Goal: Information Seeking & Learning: Learn about a topic

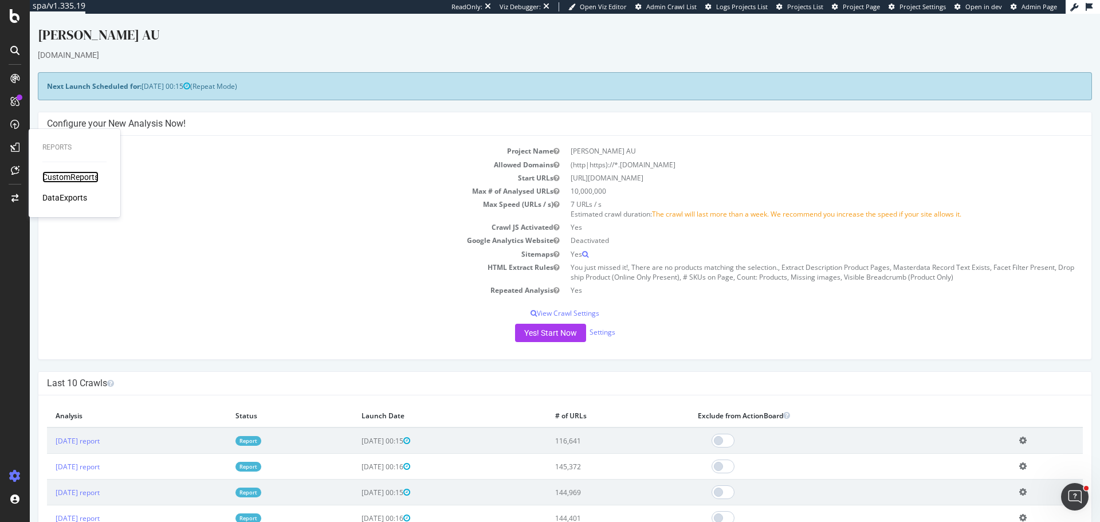
click at [73, 172] on div "CustomReports" at bounding box center [70, 176] width 56 height 11
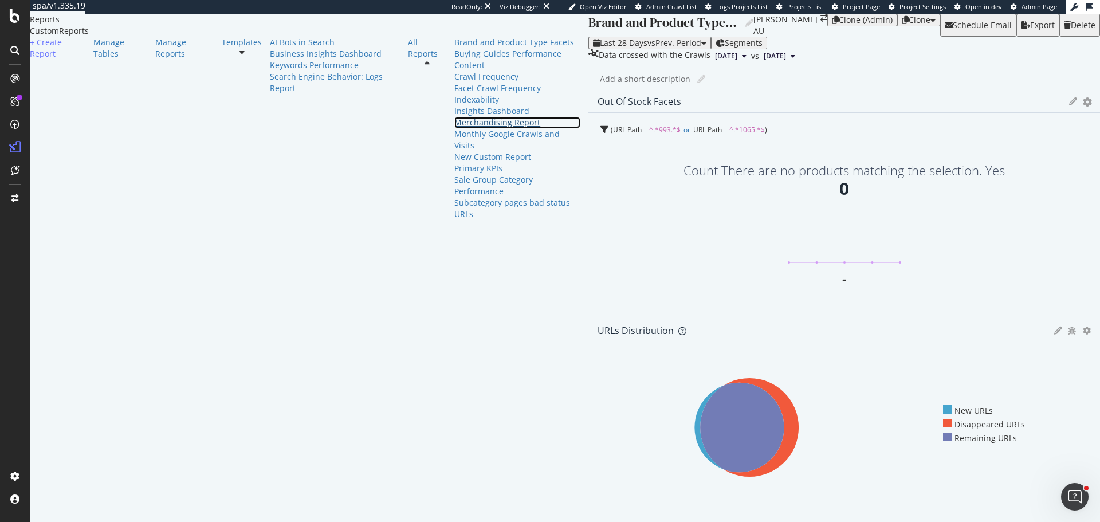
click at [454, 128] on div "Merchandising Report" at bounding box center [517, 122] width 126 height 11
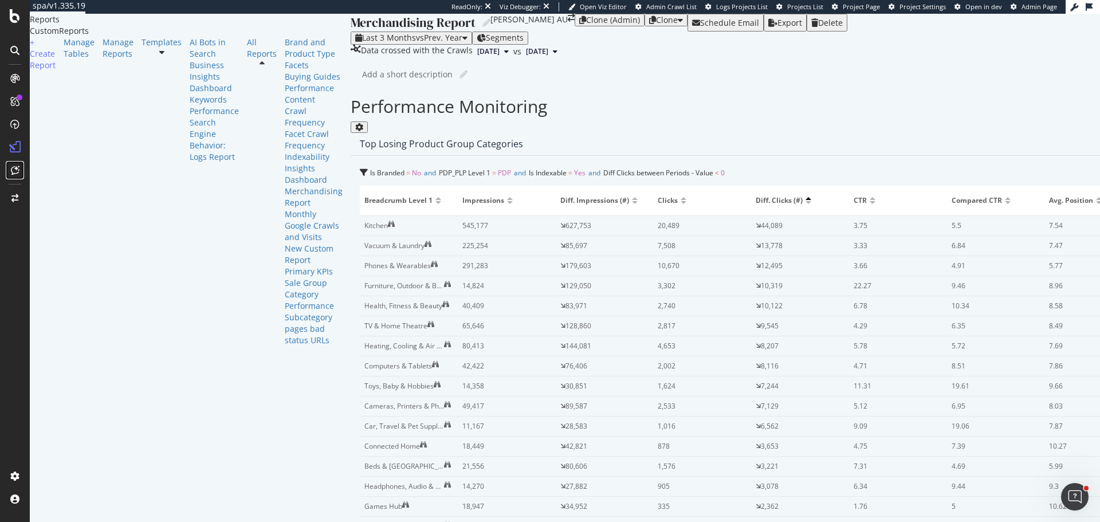
click at [14, 170] on icon at bounding box center [15, 170] width 9 height 9
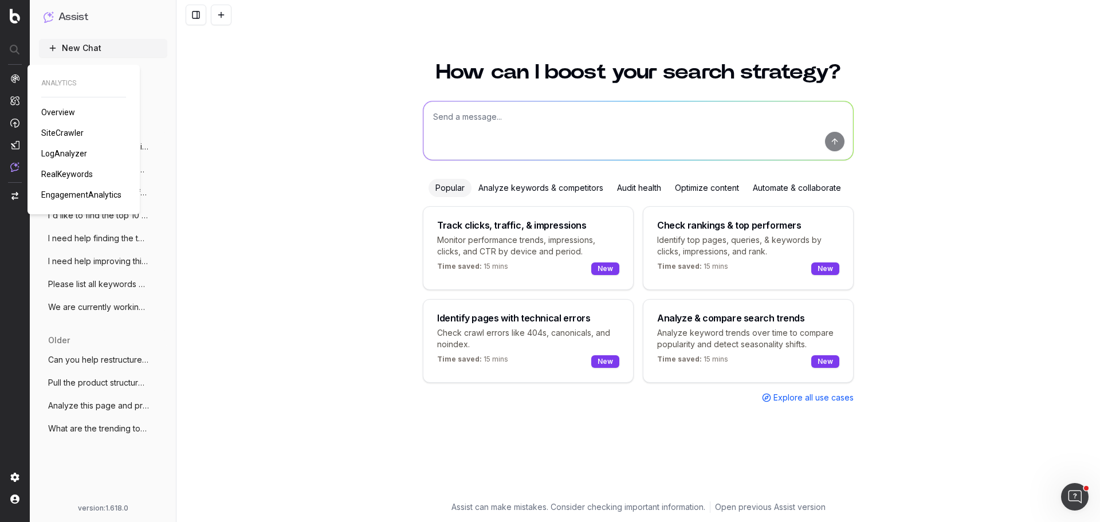
click at [61, 135] on span "SiteCrawler" at bounding box center [62, 132] width 42 height 9
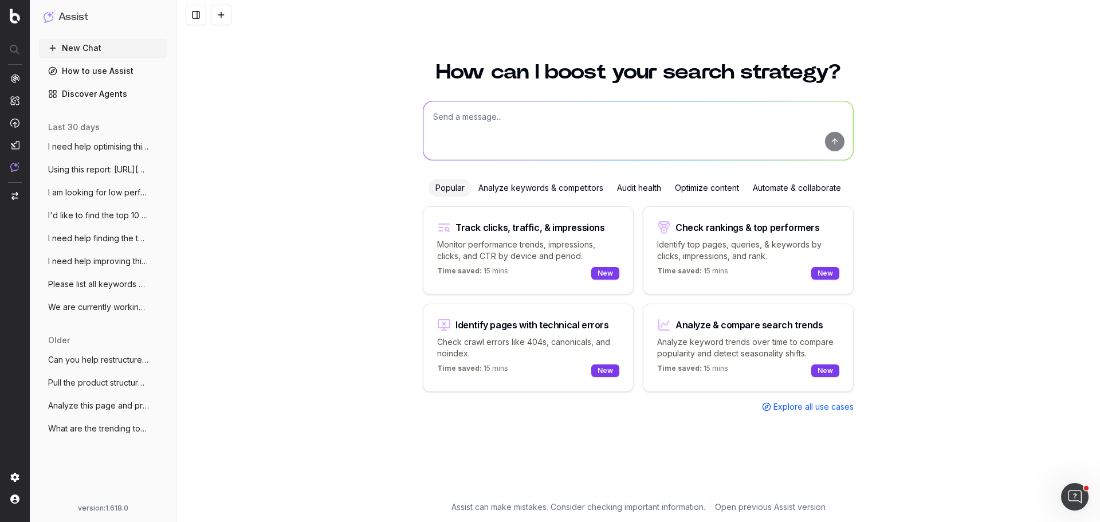
click at [514, 130] on textarea at bounding box center [638, 130] width 430 height 58
type textarea "F"
type textarea "List all URLs on our website that are returning 404 status code?"
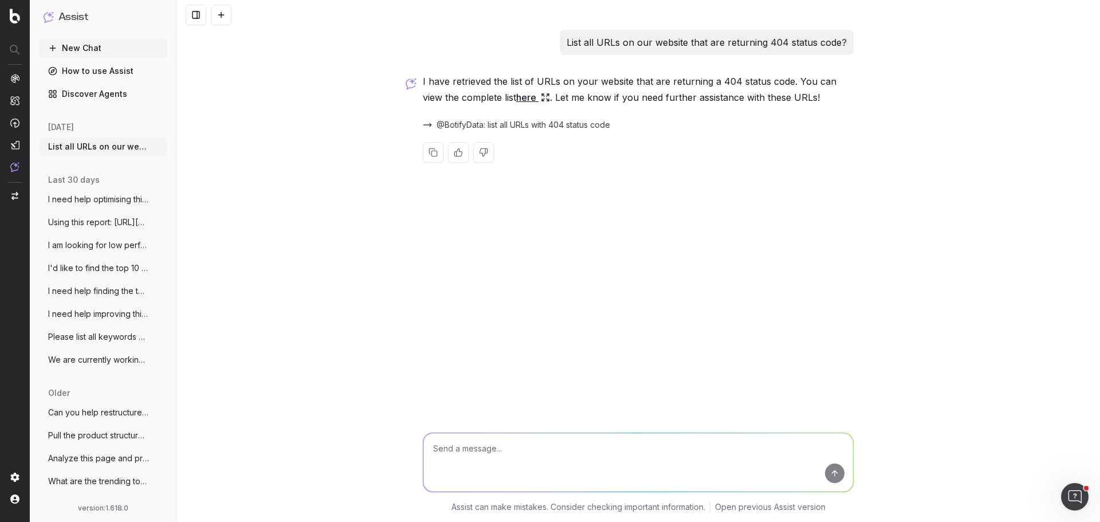
click at [516, 100] on link "here" at bounding box center [533, 97] width 34 height 16
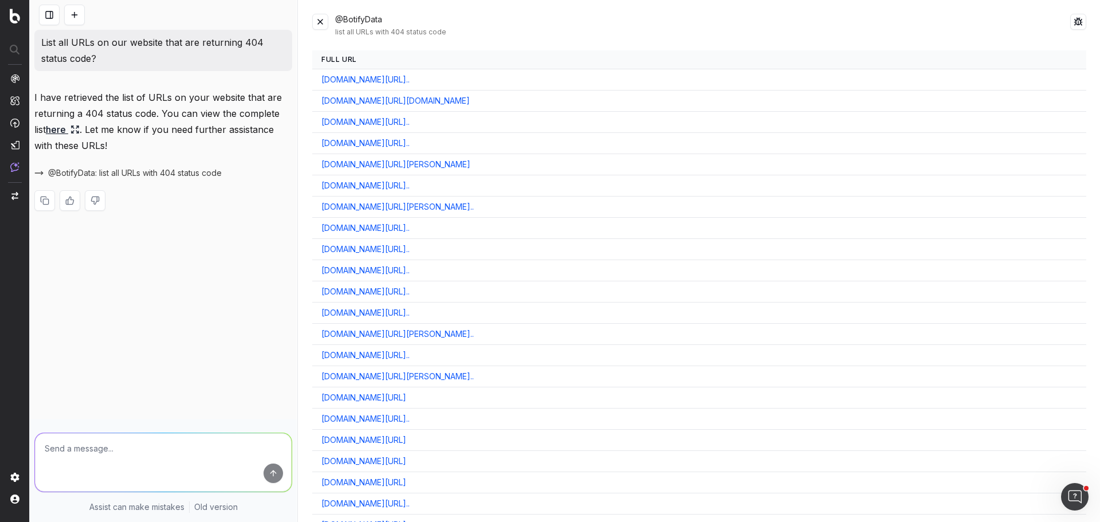
click at [410, 78] on link "www.harveynorman.com.au/ring-stick-up-cam-battery-3rd-genera..." at bounding box center [365, 79] width 88 height 11
click at [321, 22] on button at bounding box center [320, 22] width 16 height 16
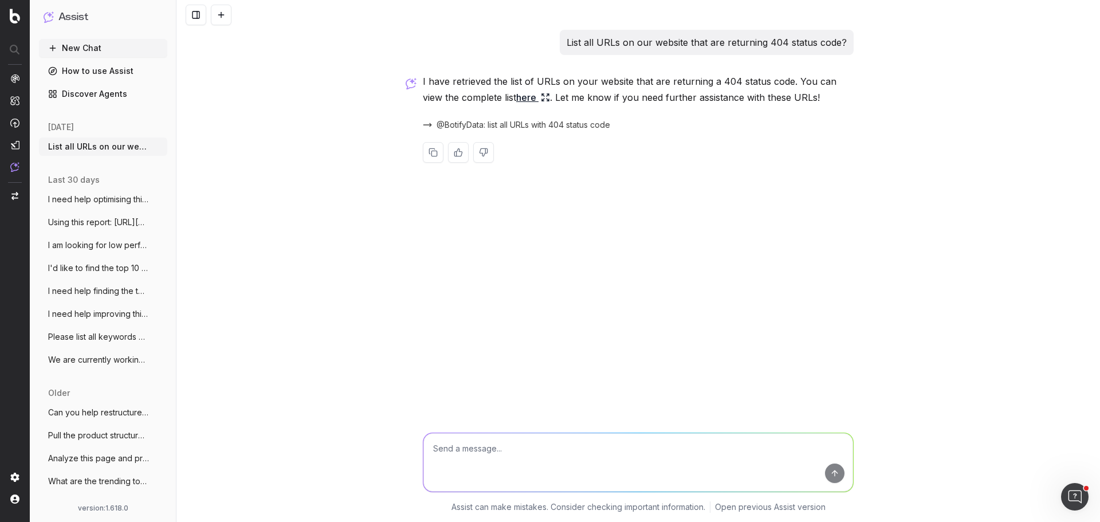
click at [503, 457] on textarea at bounding box center [638, 462] width 430 height 58
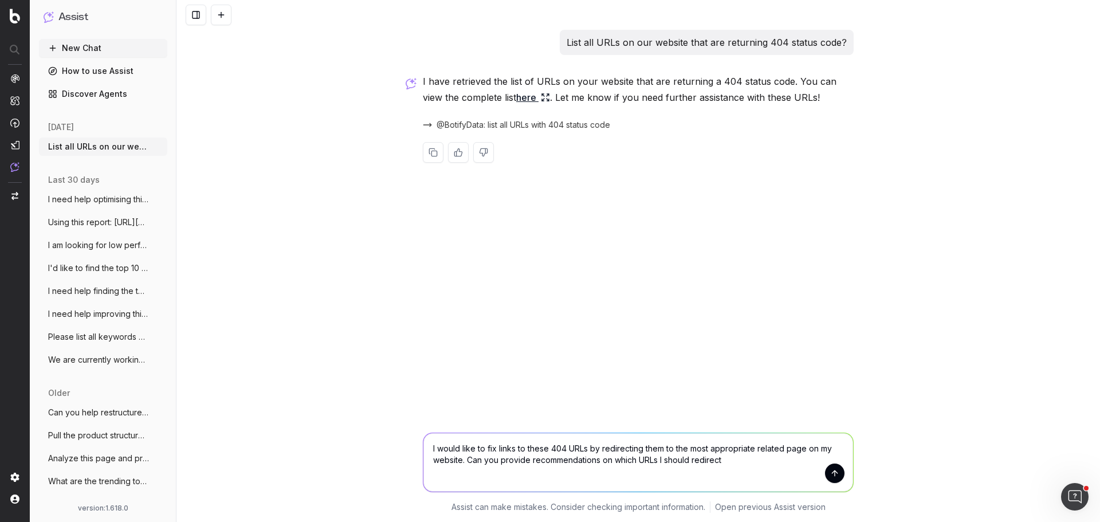
type textarea "I would like to fix links to these 404 URLs by redirecting them to the most app…"
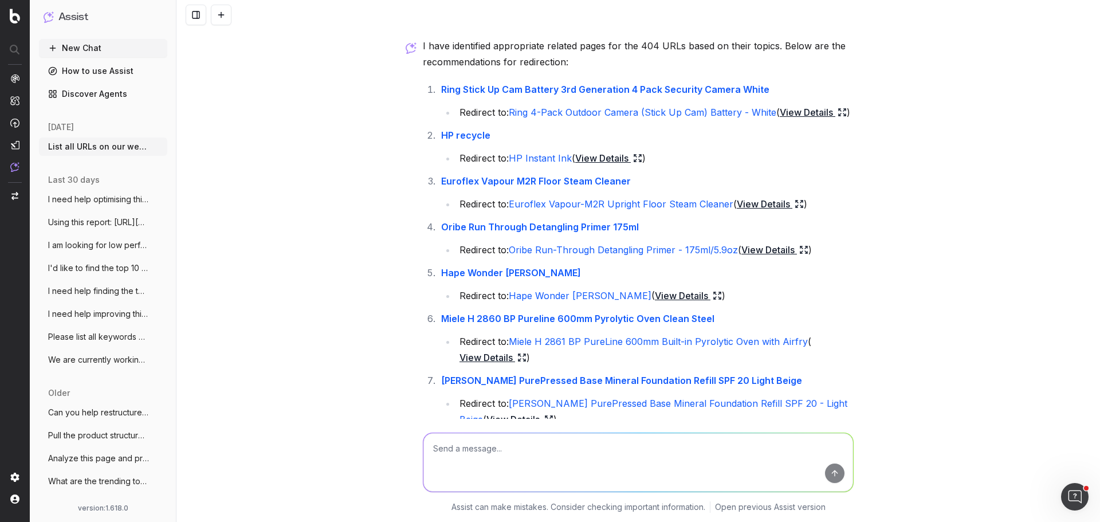
scroll to position [95, 0]
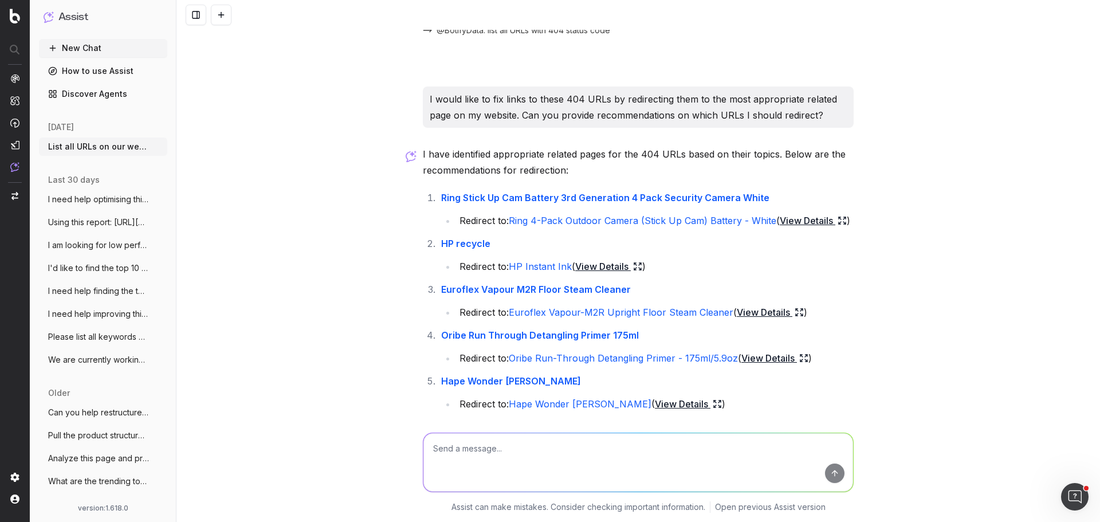
click at [820, 224] on link "View Details" at bounding box center [813, 221] width 67 height 16
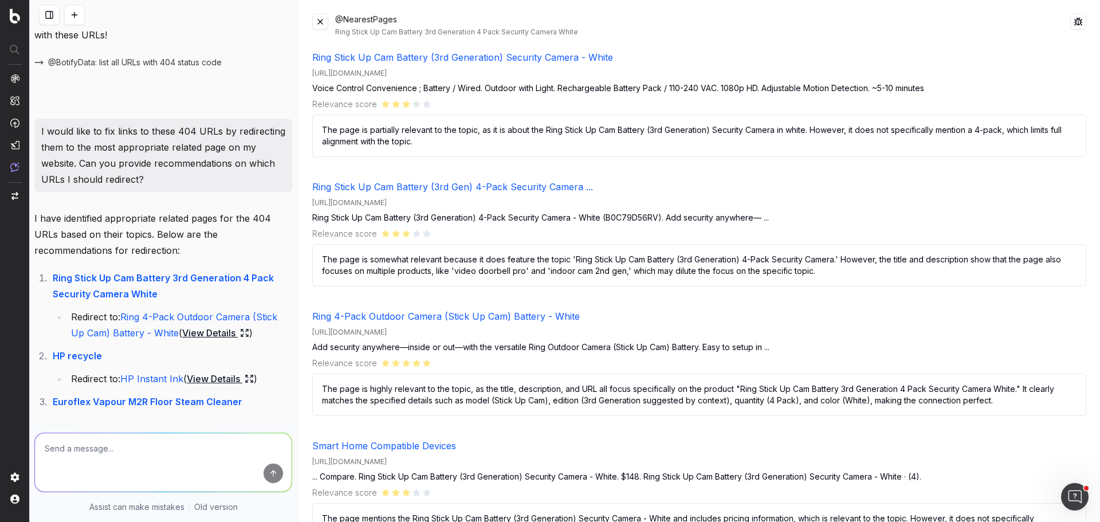
click at [319, 22] on button at bounding box center [320, 22] width 16 height 16
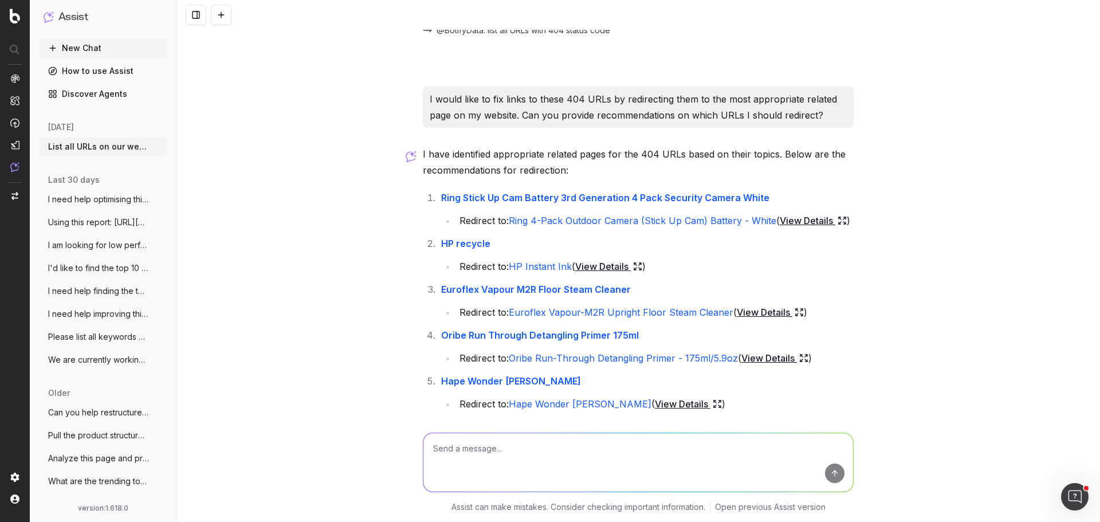
click at [539, 203] on link "Ring Stick Up Cam Battery 3rd Generation 4 Pack Security Camera White" at bounding box center [605, 197] width 328 height 11
click at [698, 219] on link "Ring 4-Pack Outdoor Camera (Stick Up Cam) Battery - White" at bounding box center [643, 220] width 268 height 11
click at [696, 222] on link "Ring 4-Pack Outdoor Camera (Stick Up Cam) Battery - White" at bounding box center [643, 220] width 268 height 11
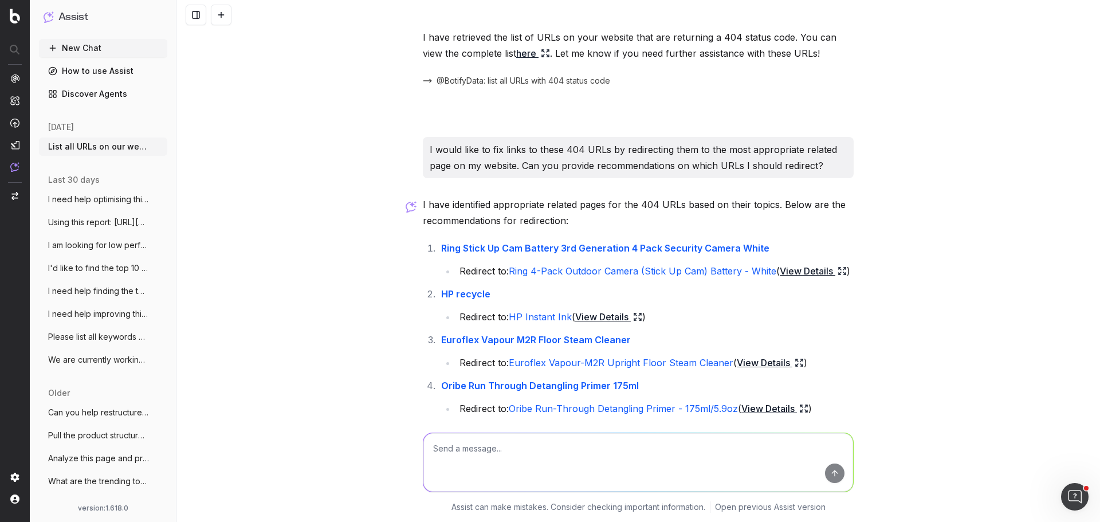
scroll to position [0, 0]
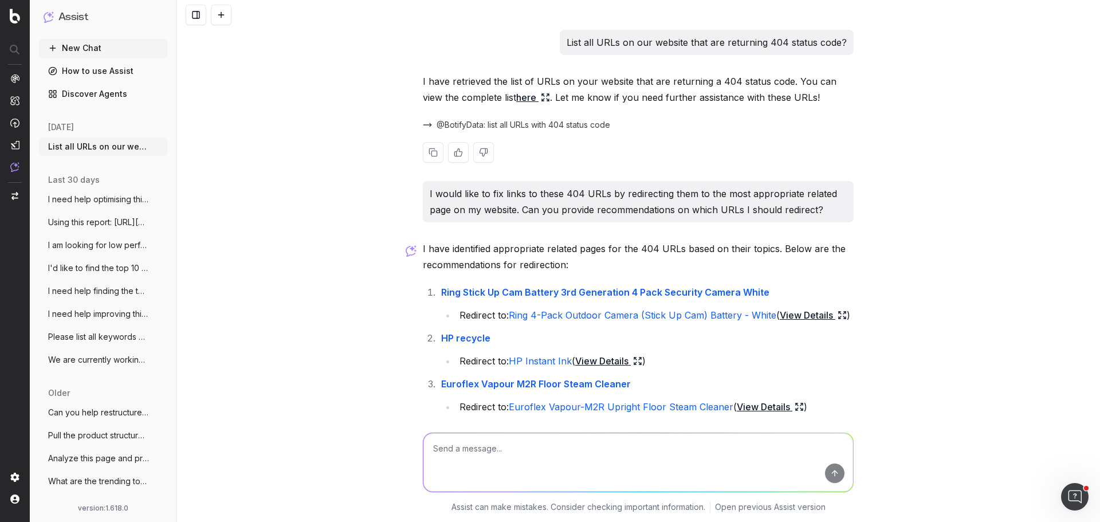
click at [516, 101] on link "here" at bounding box center [533, 97] width 34 height 16
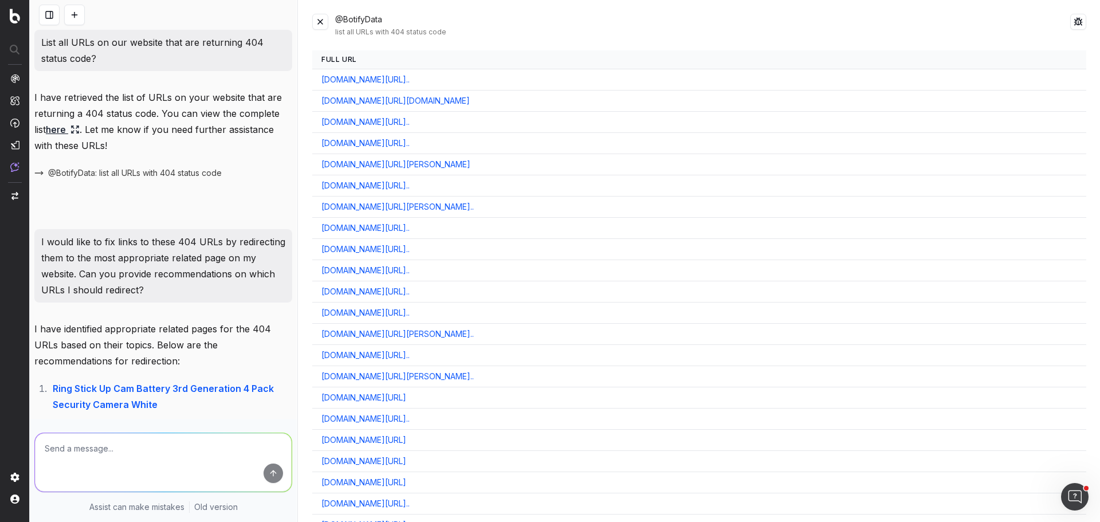
click at [324, 21] on button at bounding box center [320, 22] width 16 height 16
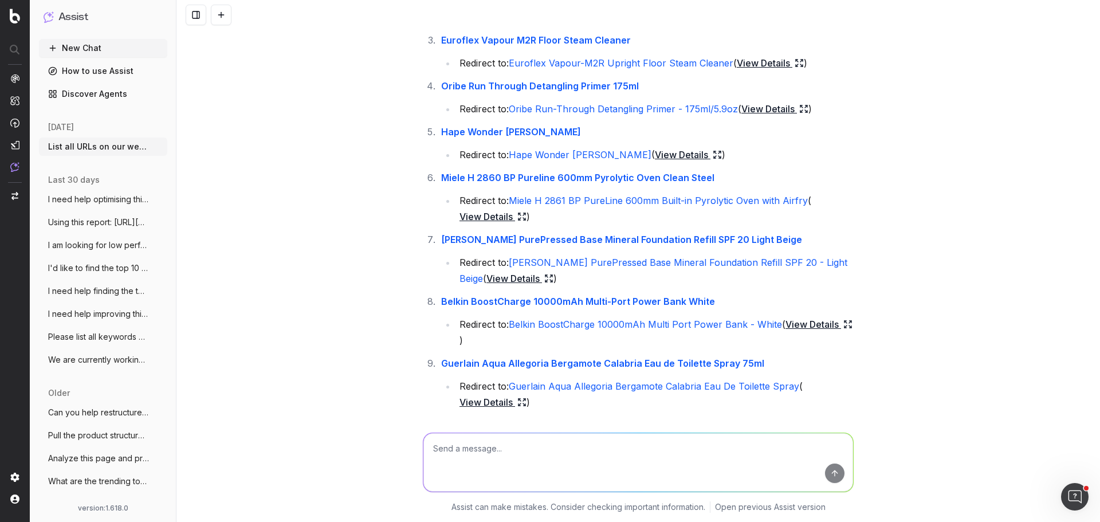
scroll to position [496, 0]
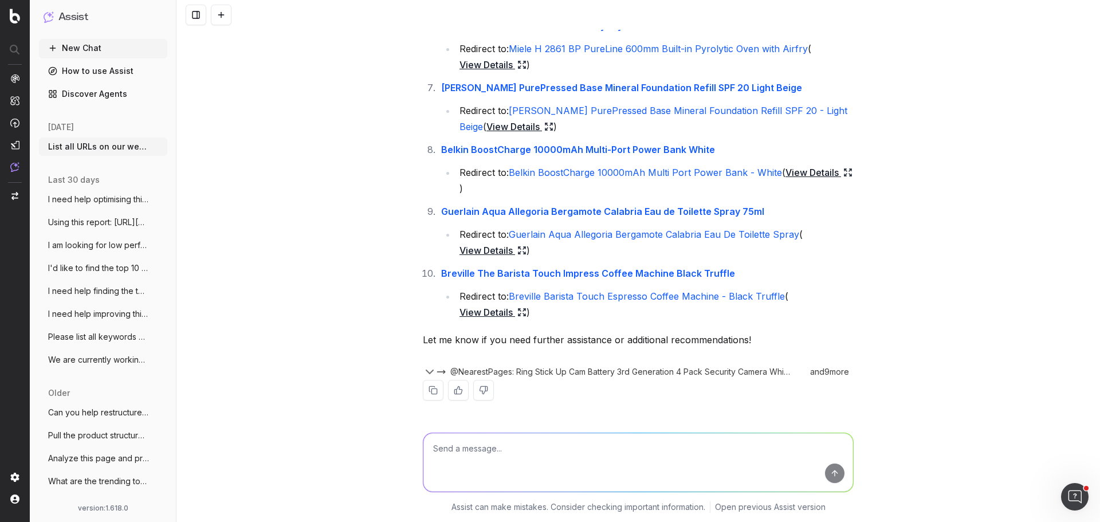
click at [542, 461] on textarea at bounding box center [638, 462] width 430 height 58
type textarea "Can you provide the recommendations for all the 404 pages on my website?"
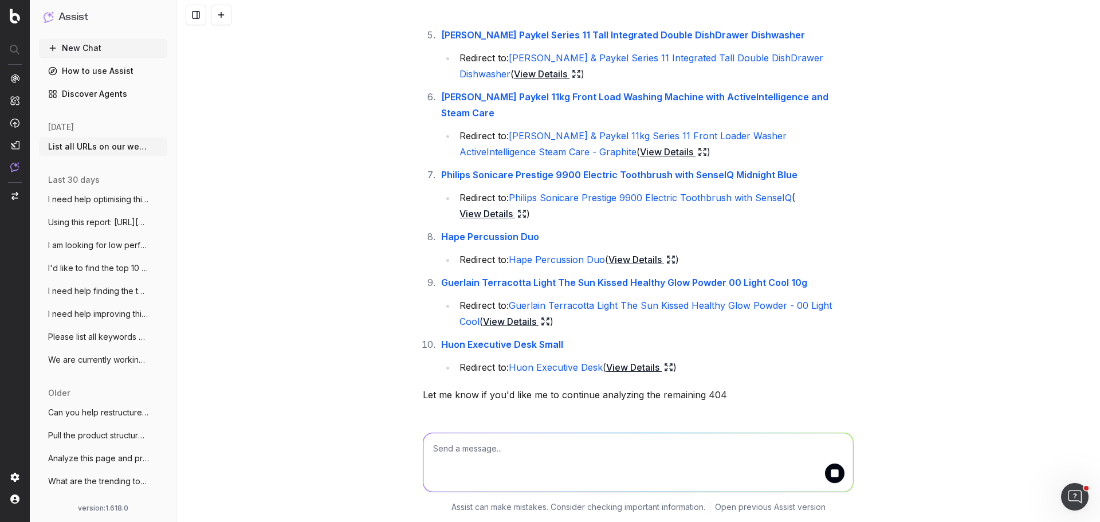
scroll to position [1337, 0]
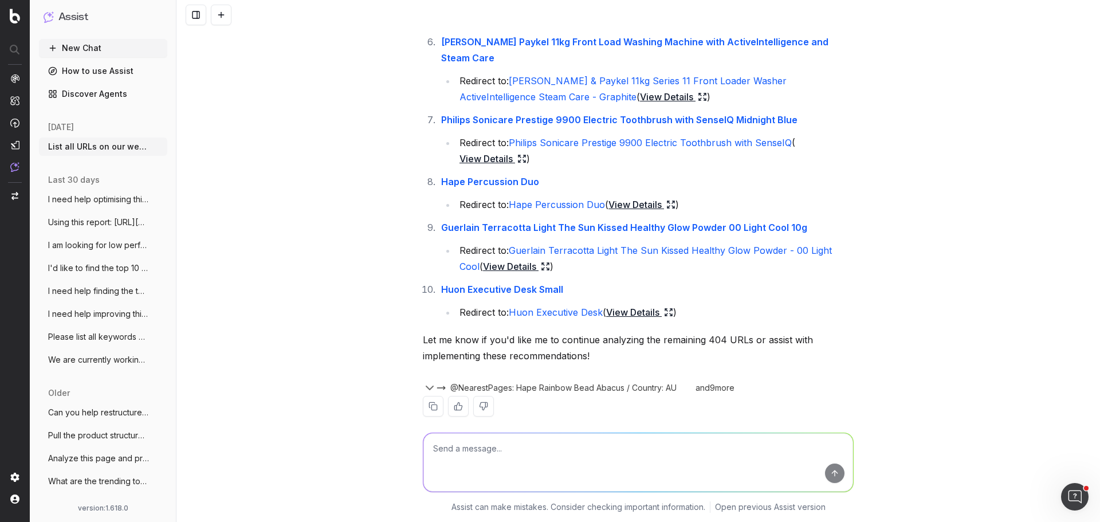
click at [489, 176] on link "Hape Percussion Duo" at bounding box center [490, 181] width 98 height 11
click at [543, 199] on link "Hape Percussion Duo" at bounding box center [557, 204] width 96 height 11
click at [646, 222] on link "Guerlain Terracotta Light The Sun Kissed Healthy Glow Powder 00 Light Cool 10g" at bounding box center [624, 227] width 366 height 11
click at [648, 245] on link "Guerlain Terracotta Light The Sun Kissed Healthy Glow Powder - 00 Light Cool" at bounding box center [646, 259] width 375 height 28
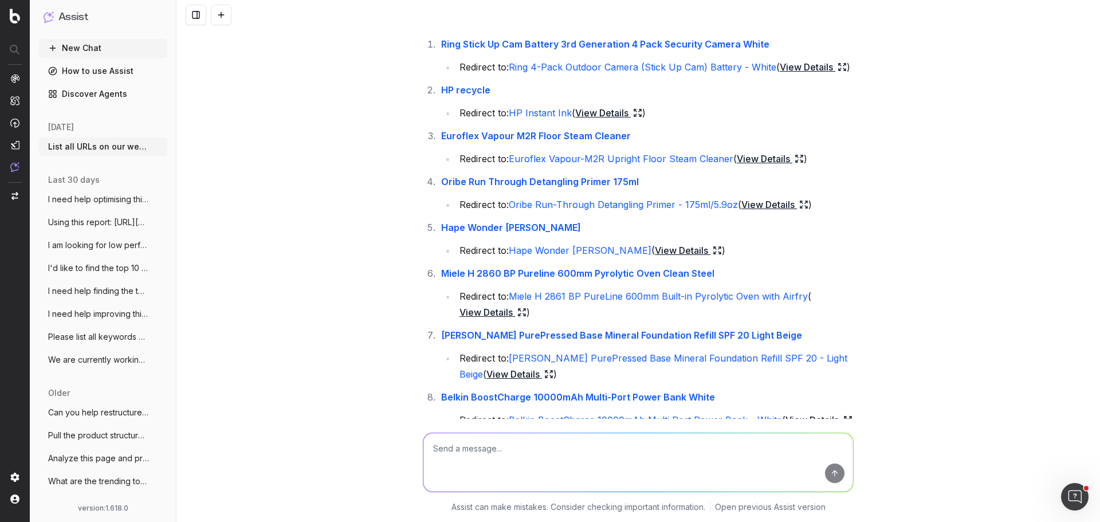
scroll to position [0, 0]
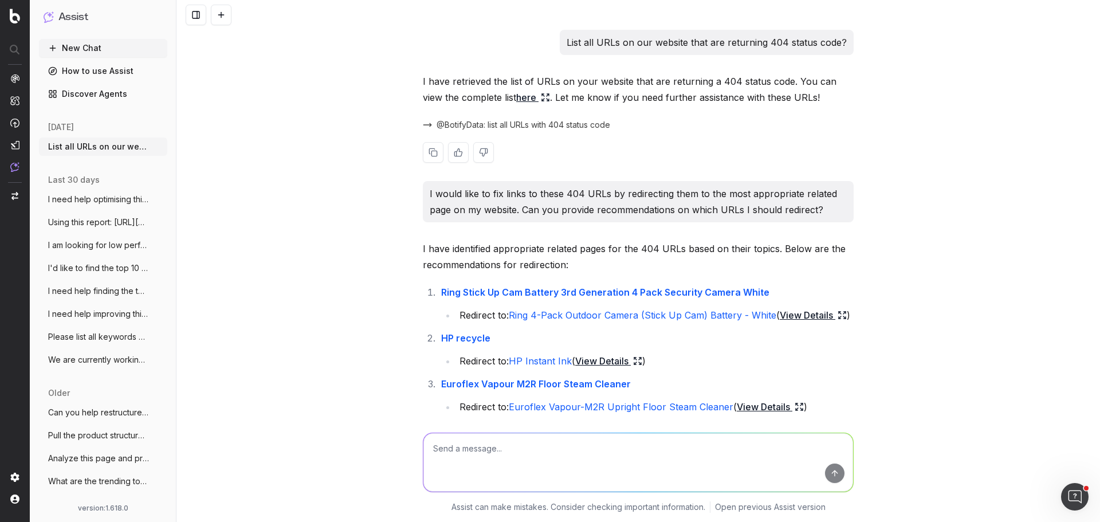
click at [516, 96] on link "here" at bounding box center [533, 97] width 34 height 16
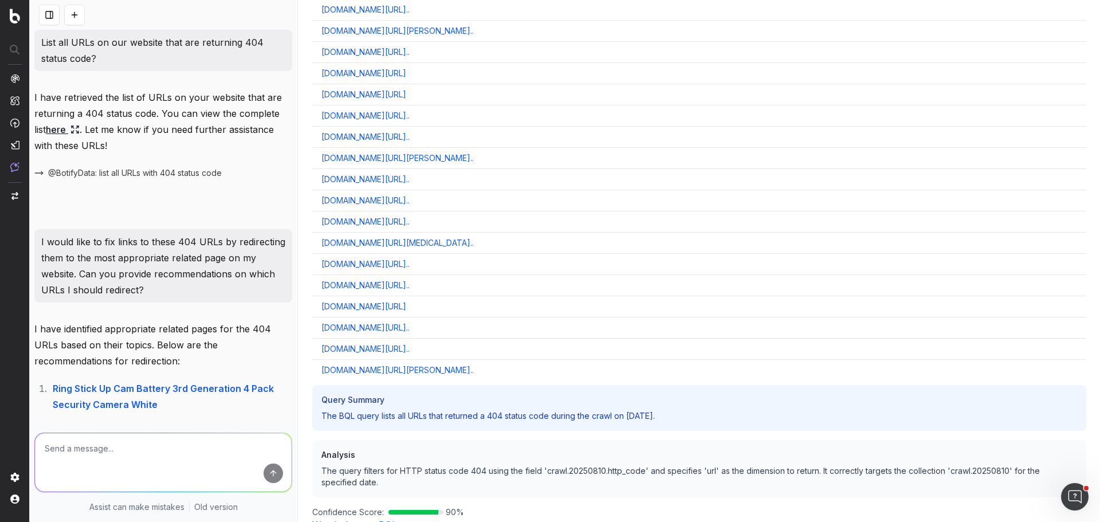
scroll to position [2926, 0]
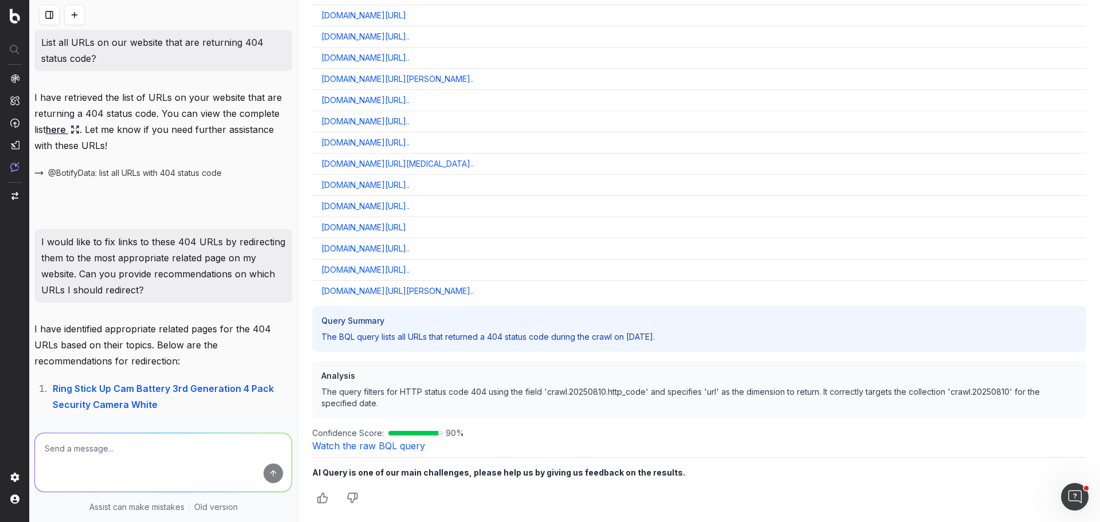
click at [386, 446] on link "Watch the raw BQL query" at bounding box center [368, 445] width 113 height 11
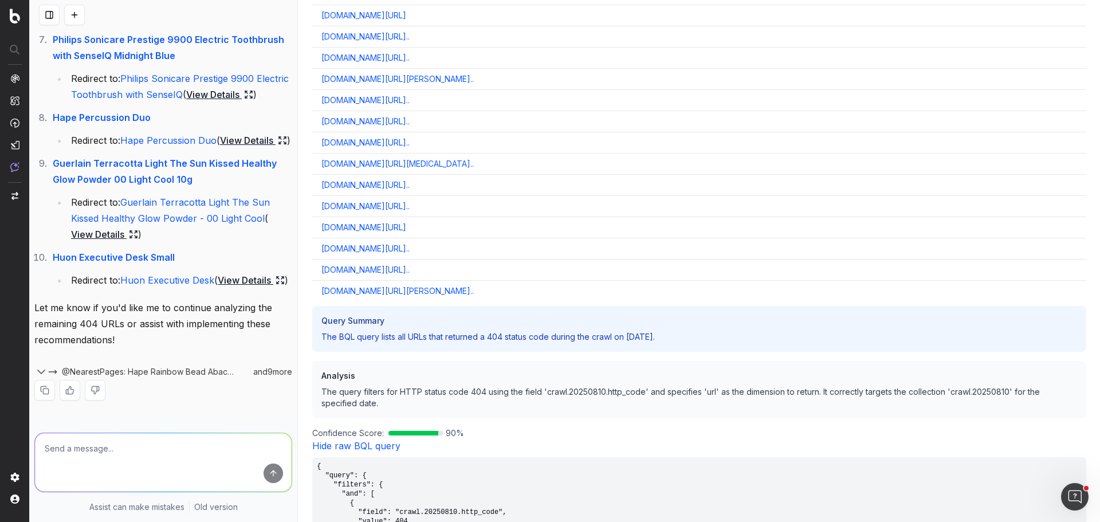
scroll to position [3123, 0]
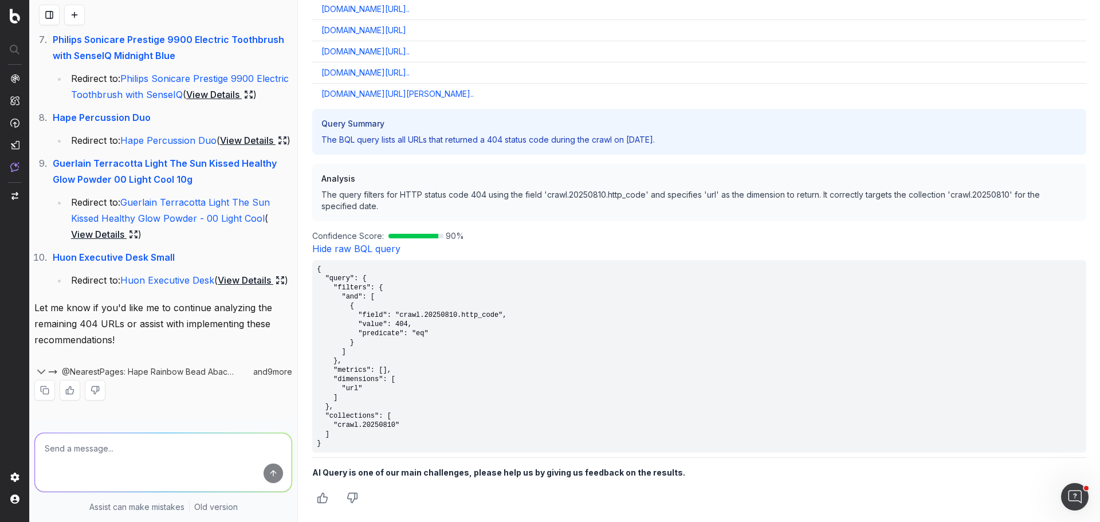
click at [378, 248] on link "Hide raw BQL query" at bounding box center [356, 248] width 88 height 11
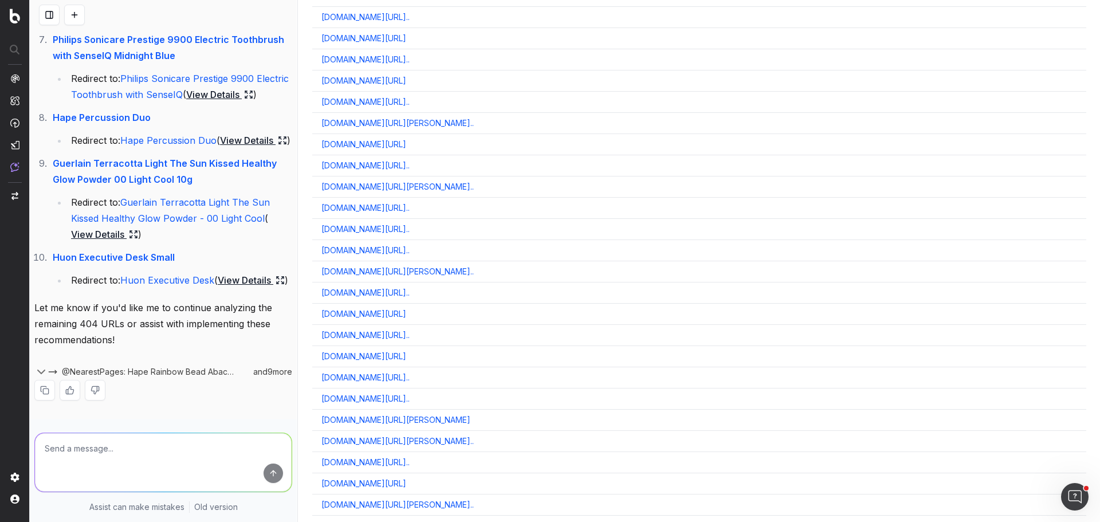
scroll to position [1952, 0]
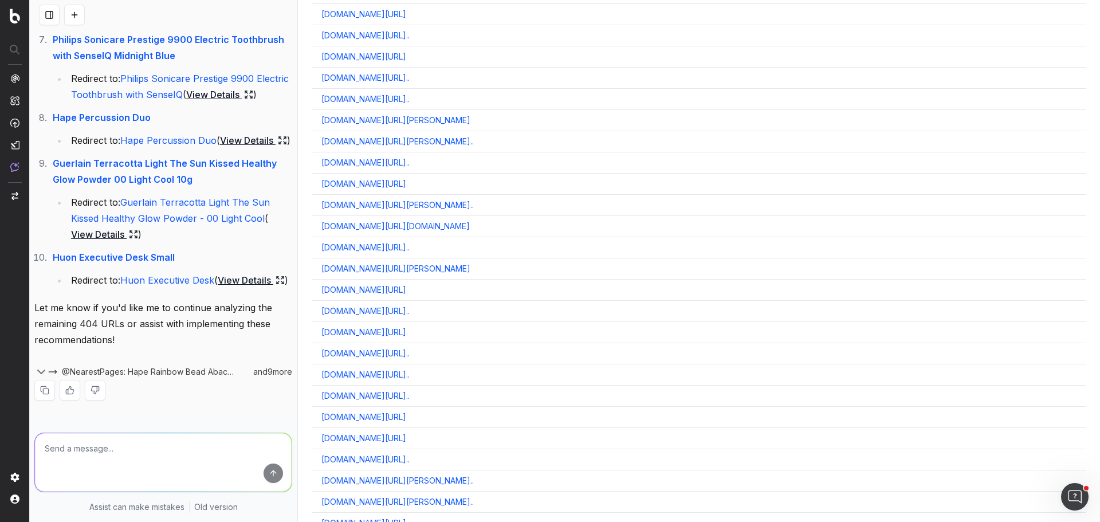
click at [470, 266] on link "www.harveynorman.com.au/brands/trent-steele" at bounding box center [395, 268] width 149 height 11
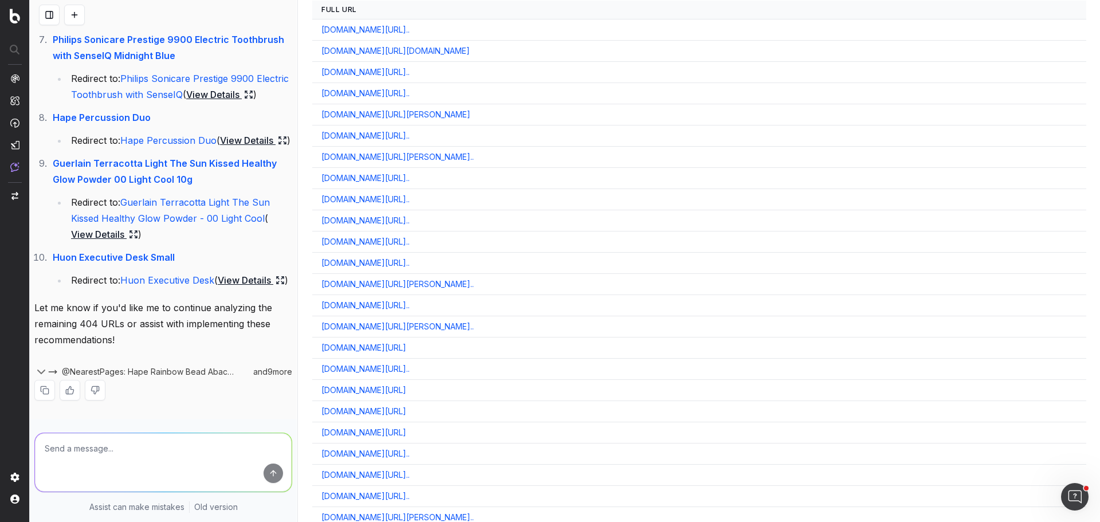
scroll to position [0, 0]
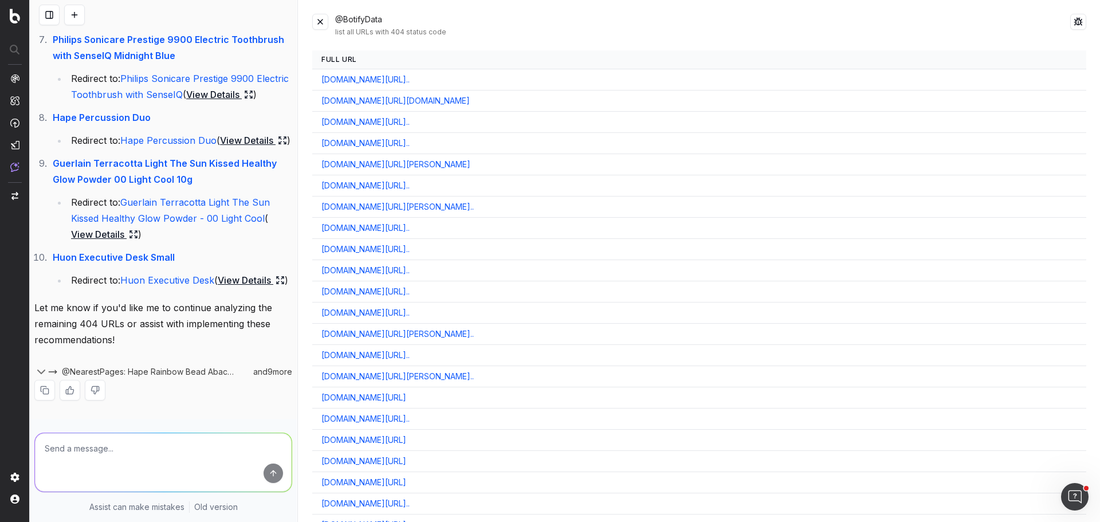
click at [321, 22] on button at bounding box center [320, 22] width 16 height 16
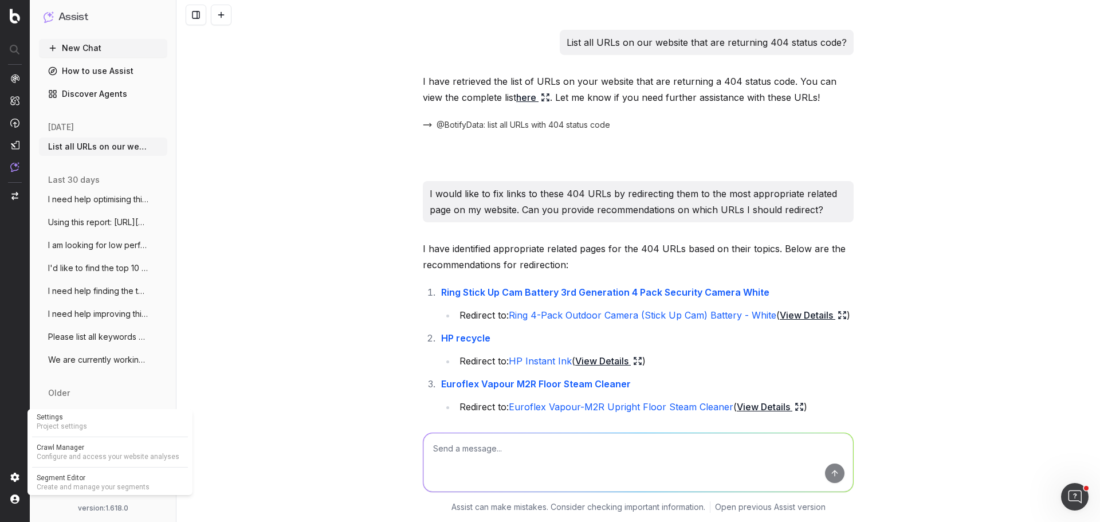
click at [92, 425] on span "Project settings" at bounding box center [110, 426] width 147 height 9
click at [315, 298] on div "List all URLs on our website that are returning 404 status code? I have retriev…" at bounding box center [638, 261] width 924 height 522
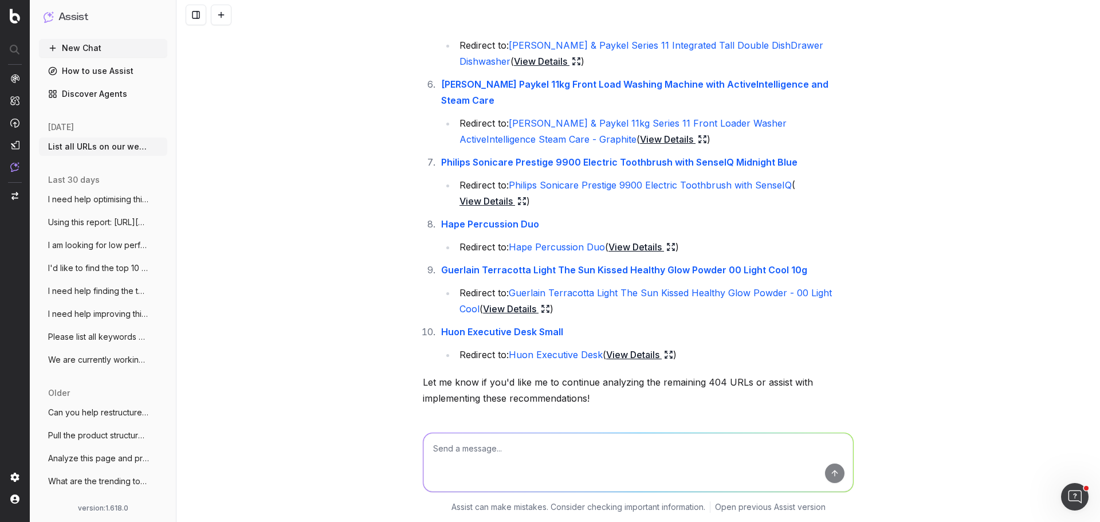
scroll to position [1337, 0]
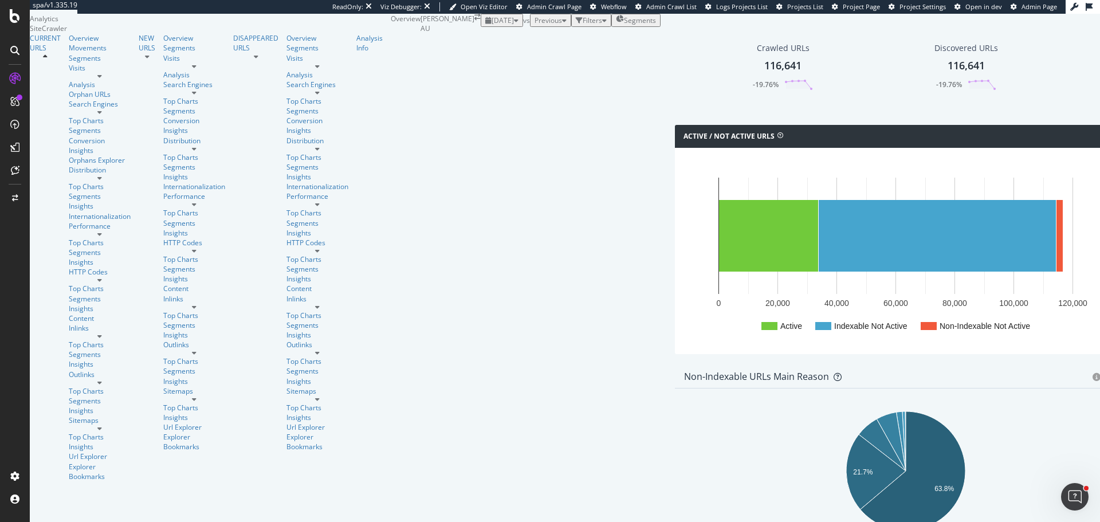
click at [69, 267] on div "HTTP Codes" at bounding box center [104, 275] width 70 height 17
click at [69, 267] on div "HTTP Codes" at bounding box center [100, 272] width 62 height 10
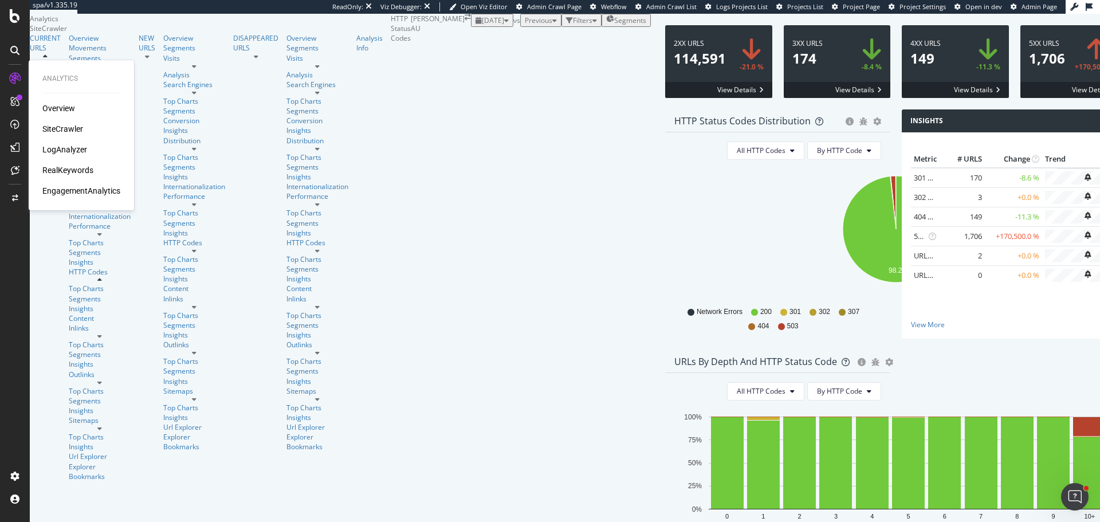
click at [77, 174] on div "RealKeywords" at bounding box center [67, 169] width 51 height 11
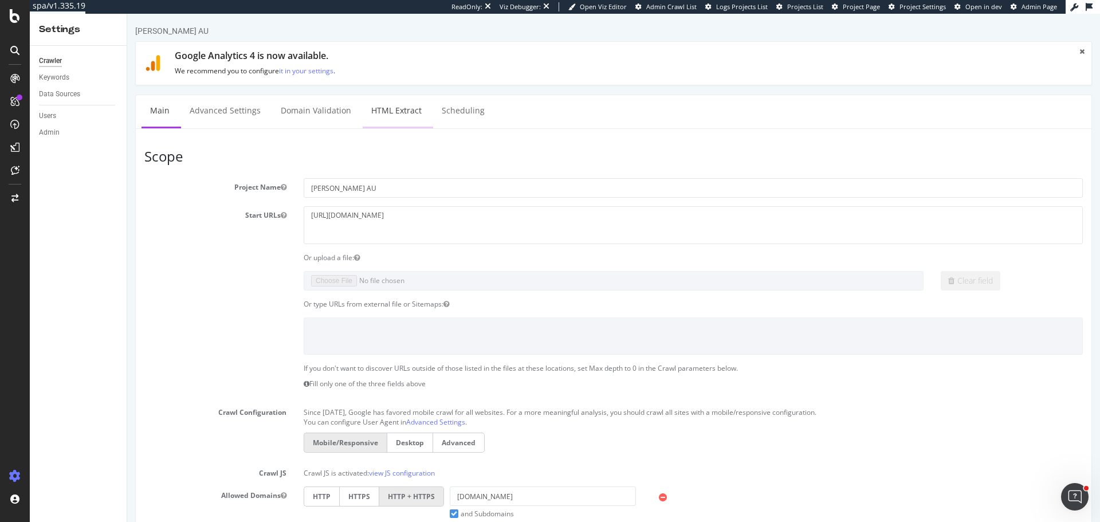
click at [384, 116] on link "HTML Extract" at bounding box center [397, 111] width 68 height 32
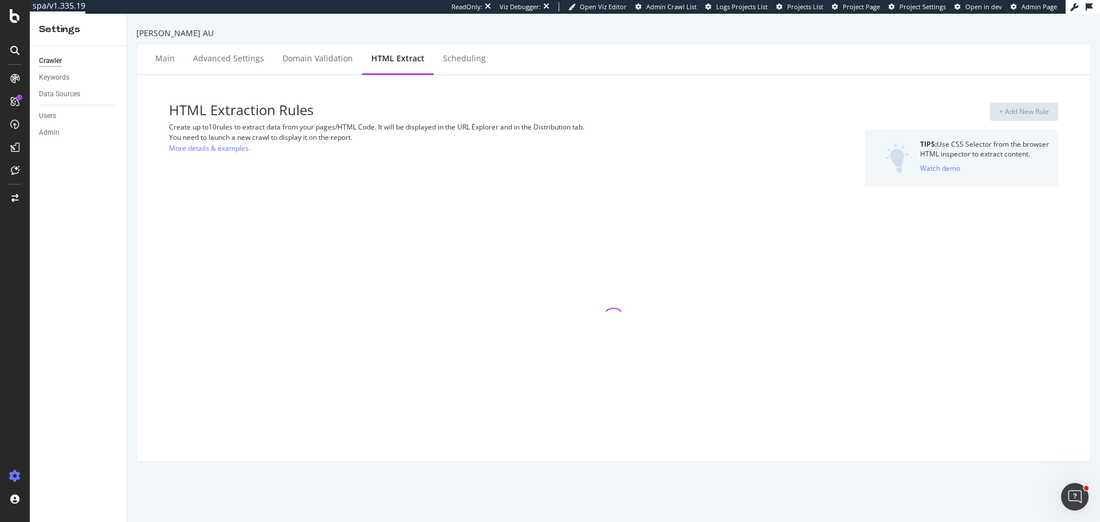
select select "exist"
select select "html.length"
select select "exist"
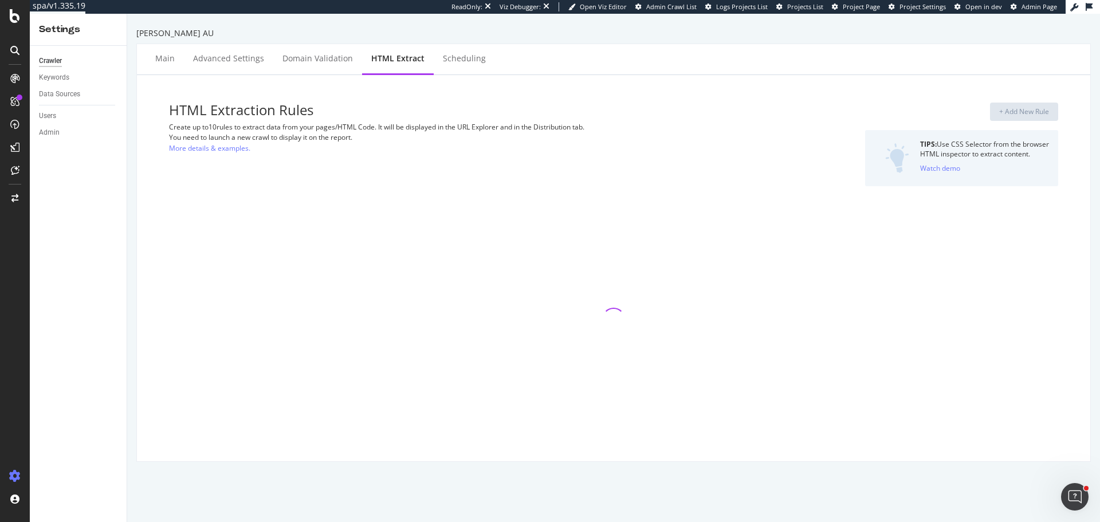
select select "exist"
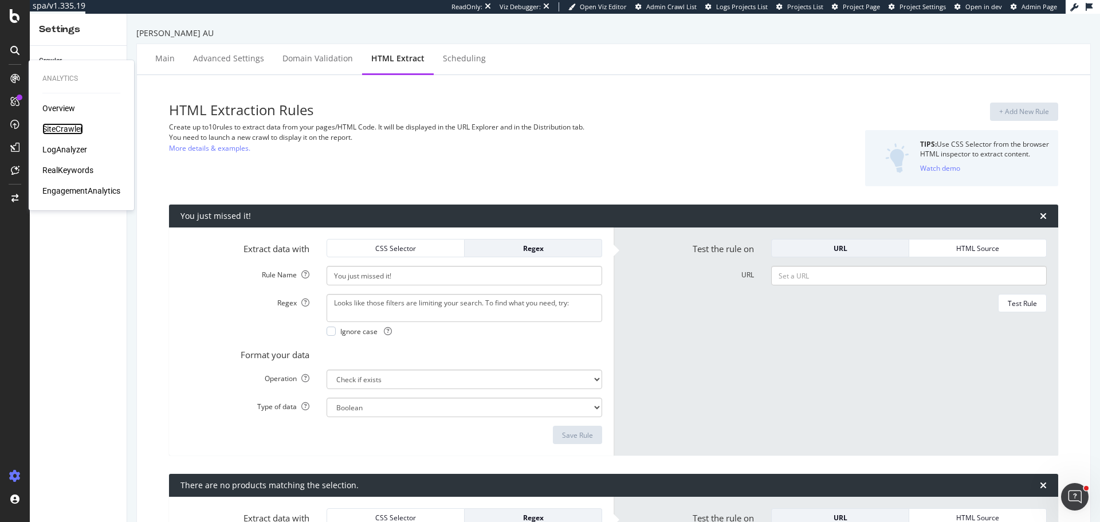
click at [77, 131] on div "SiteCrawler" at bounding box center [62, 128] width 41 height 11
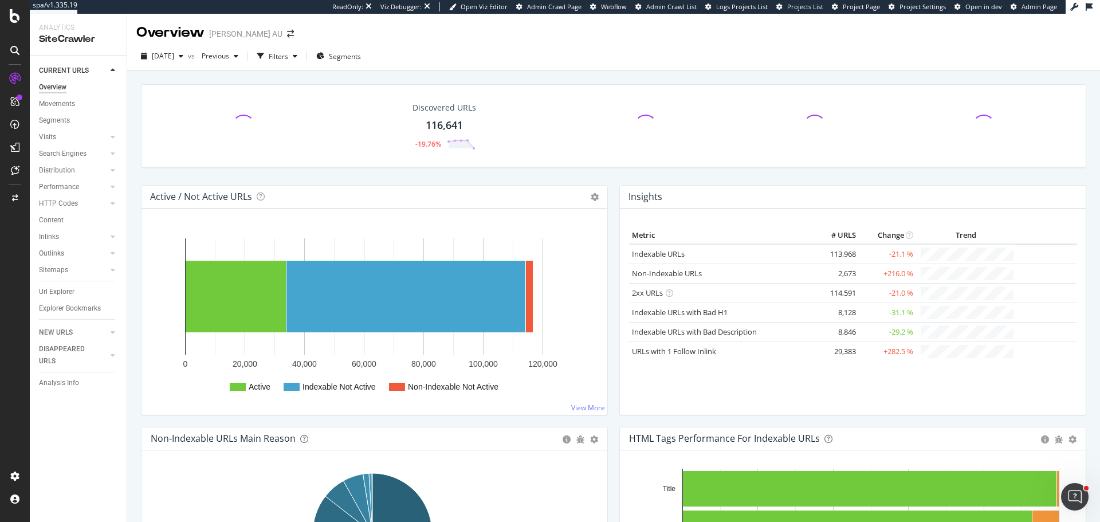
click at [66, 174] on div "Distribution" at bounding box center [57, 170] width 36 height 12
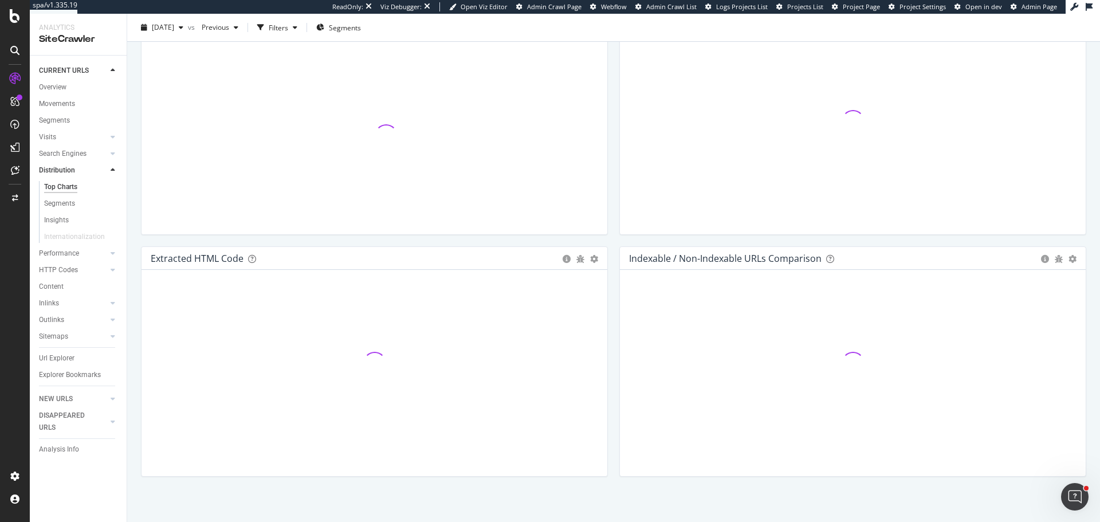
scroll to position [1621, 0]
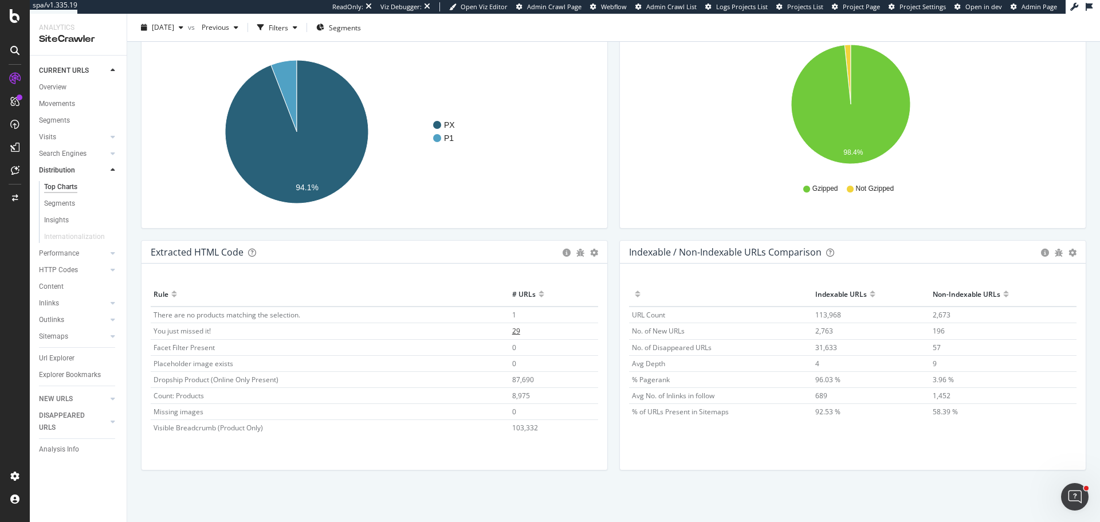
click at [512, 329] on span "29" at bounding box center [516, 331] width 8 height 10
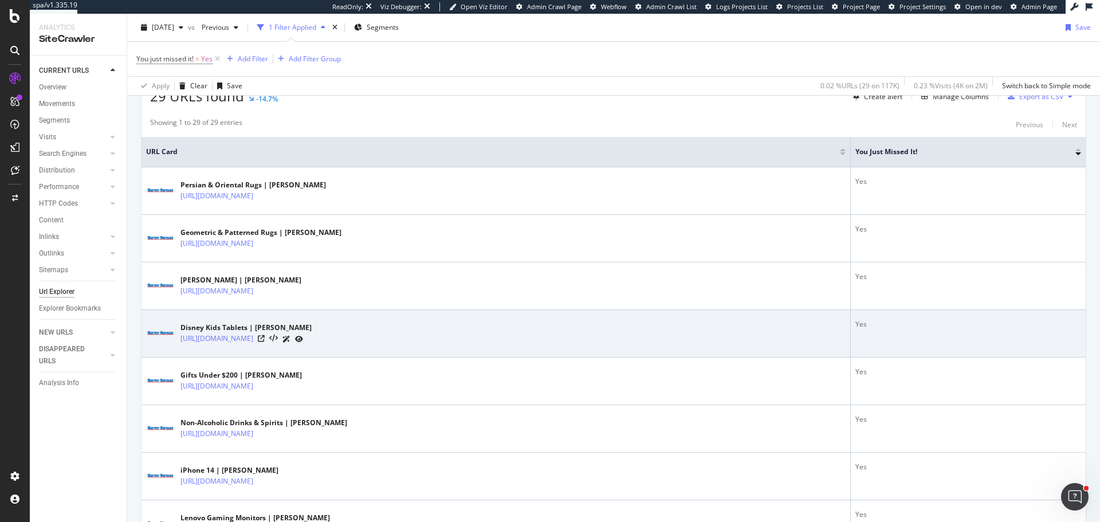
scroll to position [229, 0]
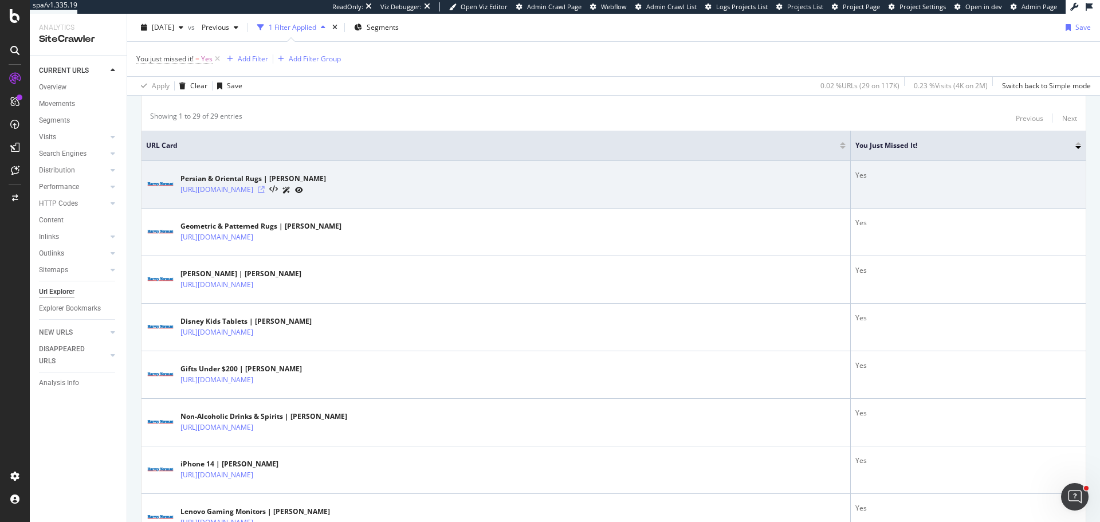
click at [265, 190] on icon at bounding box center [261, 189] width 7 height 7
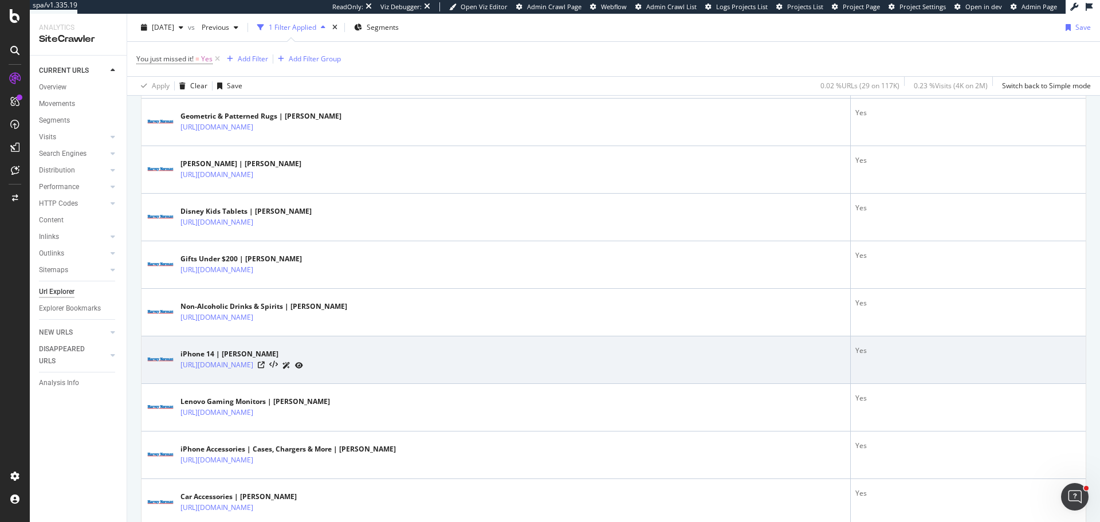
scroll to position [344, 0]
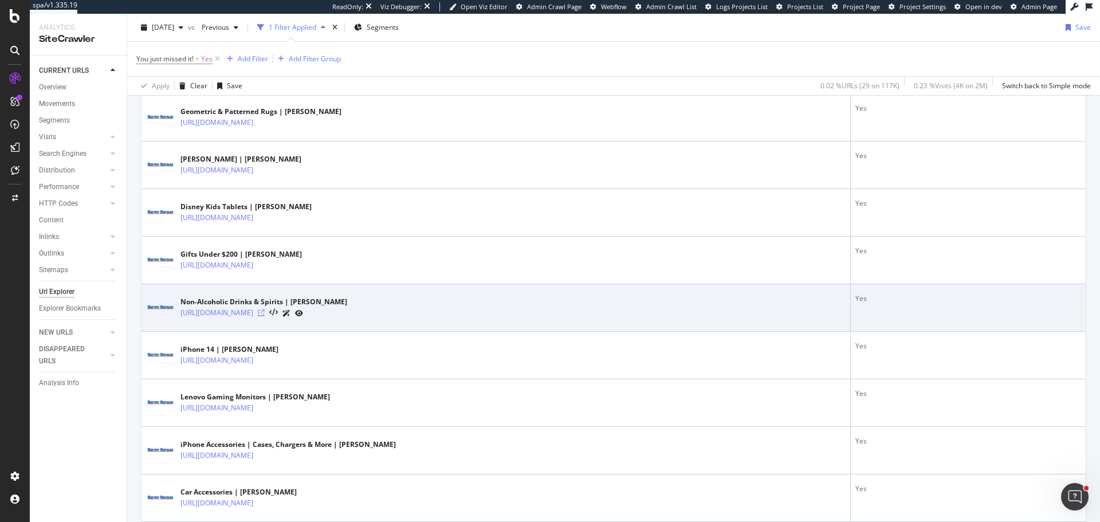
click at [265, 314] on icon at bounding box center [261, 312] width 7 height 7
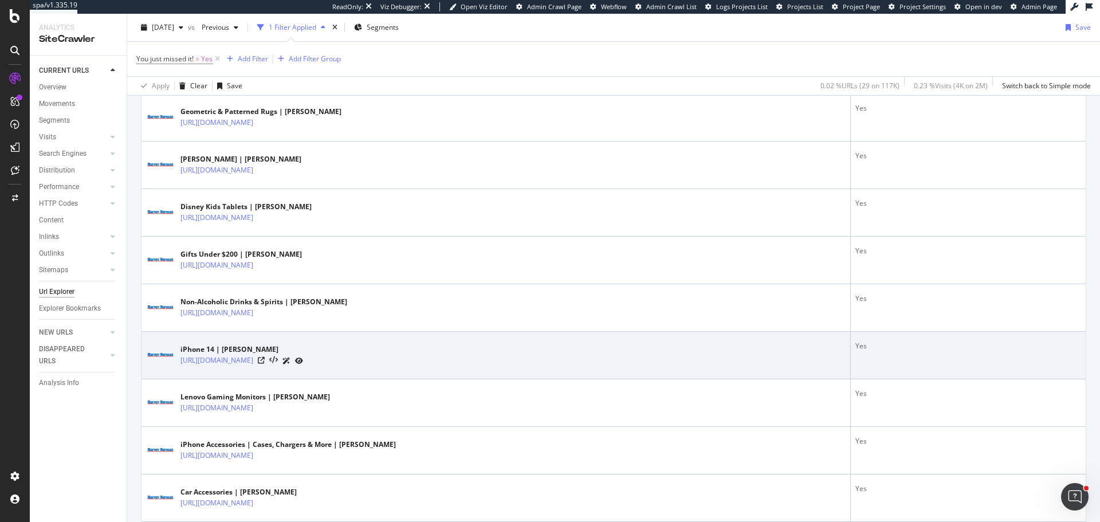
click at [303, 360] on div "https://www.harveynorman.com.au/phones-accessories-gps/shop-by-brand/apple-ipho…" at bounding box center [241, 361] width 123 height 12
click at [265, 361] on icon at bounding box center [261, 360] width 7 height 7
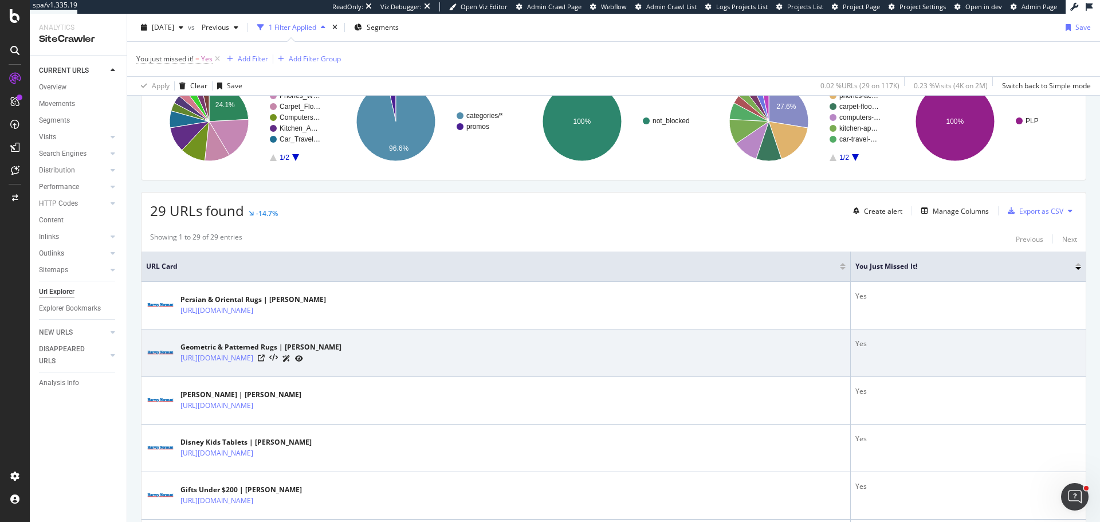
scroll to position [0, 0]
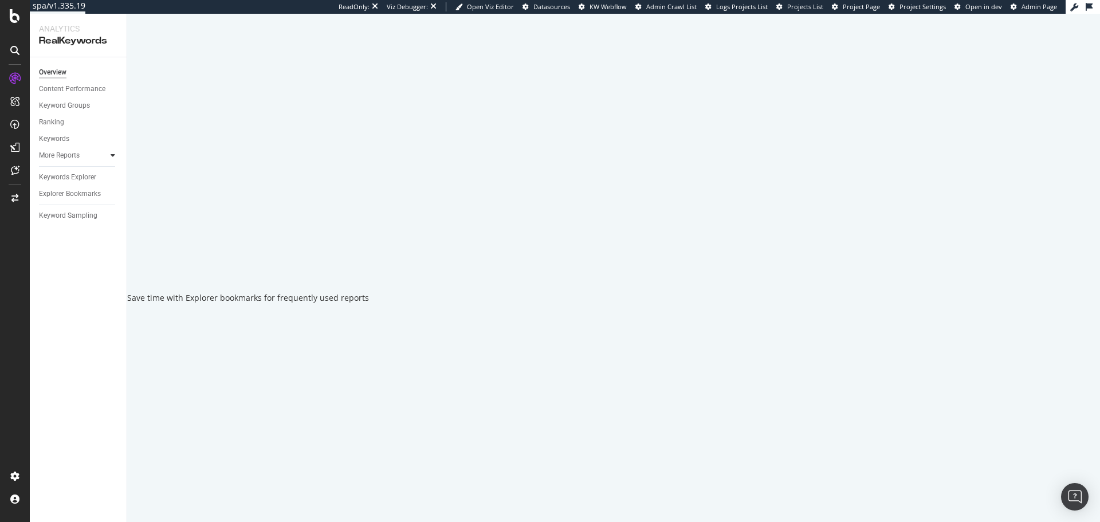
click at [113, 155] on icon at bounding box center [113, 155] width 5 height 7
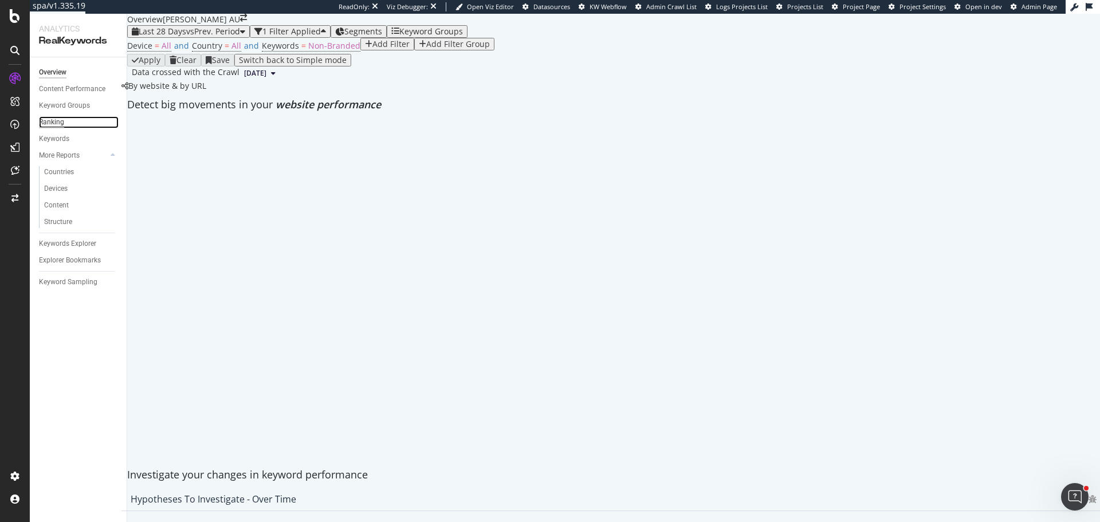
click at [50, 120] on div "Ranking" at bounding box center [51, 122] width 25 height 12
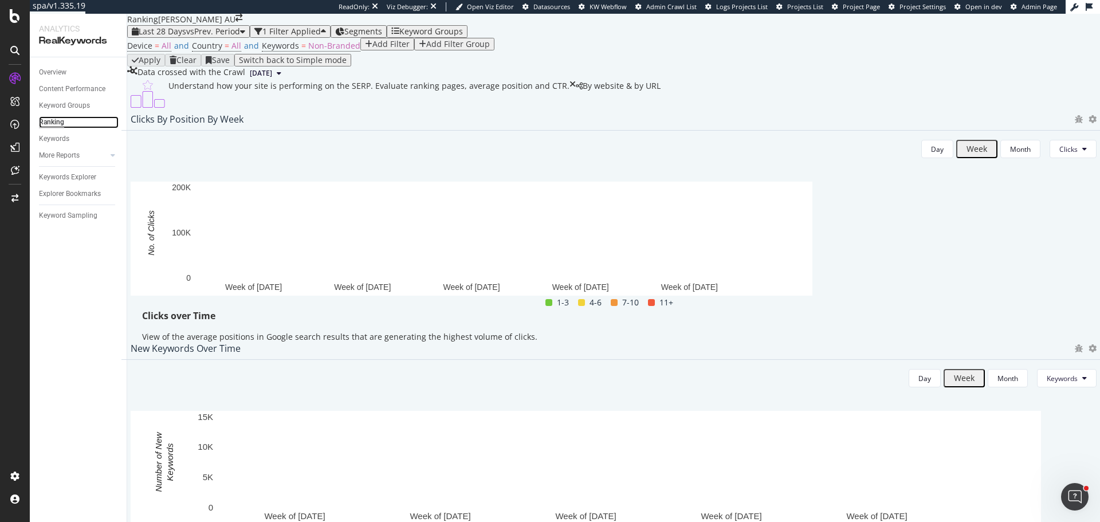
scroll to position [859, 0]
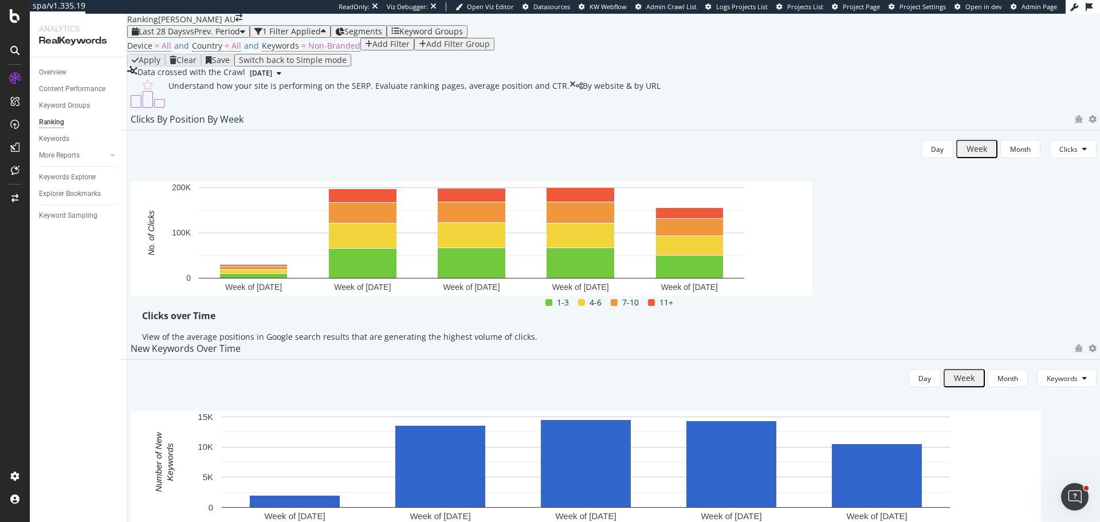
click at [372, 49] on div "Add Filter" at bounding box center [390, 44] width 37 height 9
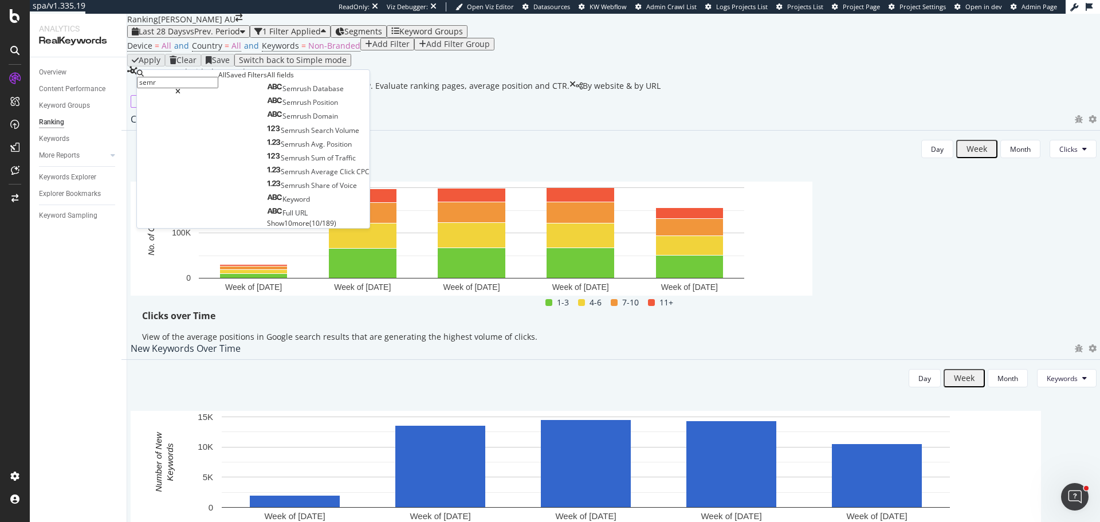
click at [267, 228] on span "Show 10 more" at bounding box center [288, 223] width 42 height 10
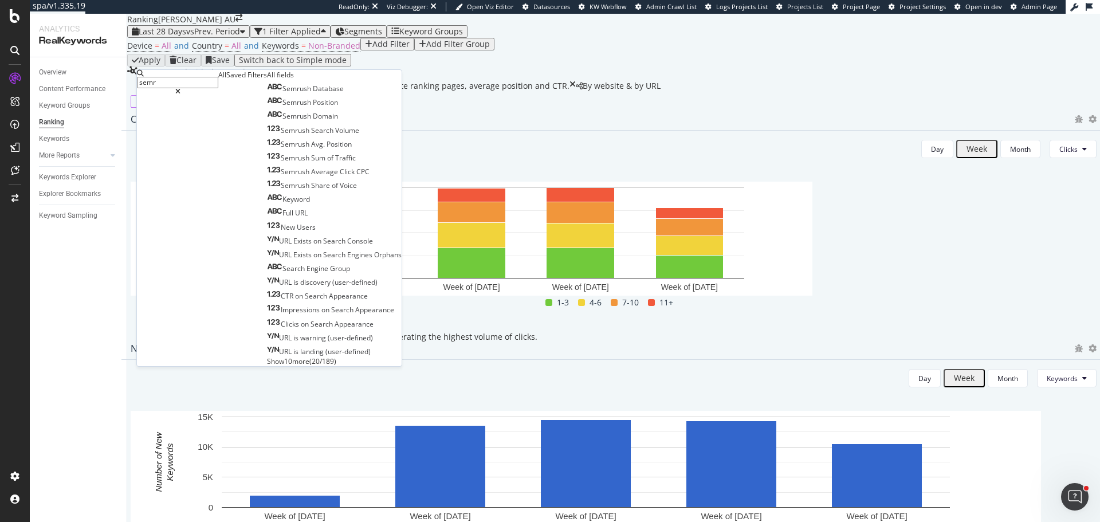
click at [210, 81] on input "semr" at bounding box center [177, 82] width 81 height 11
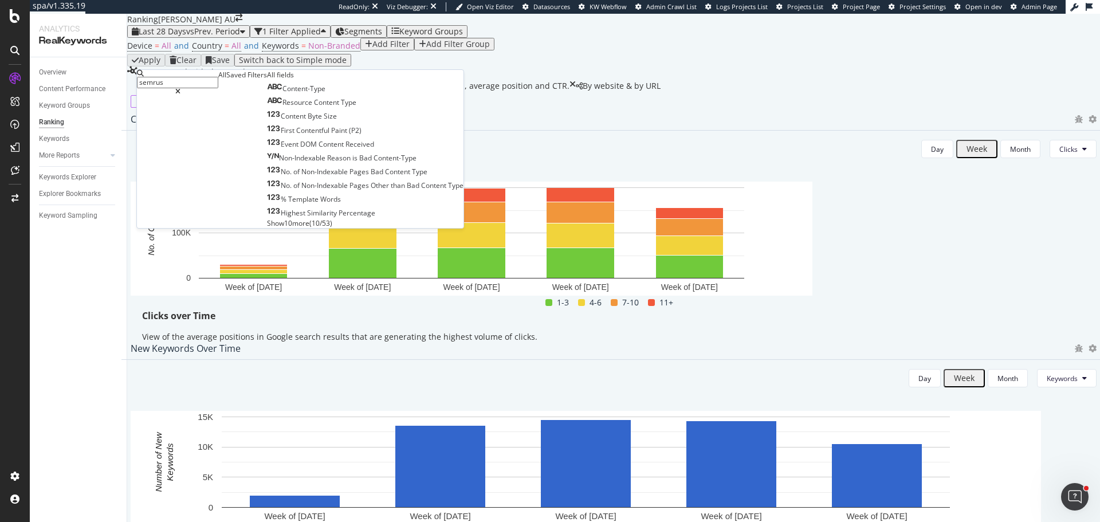
type input "semrush"
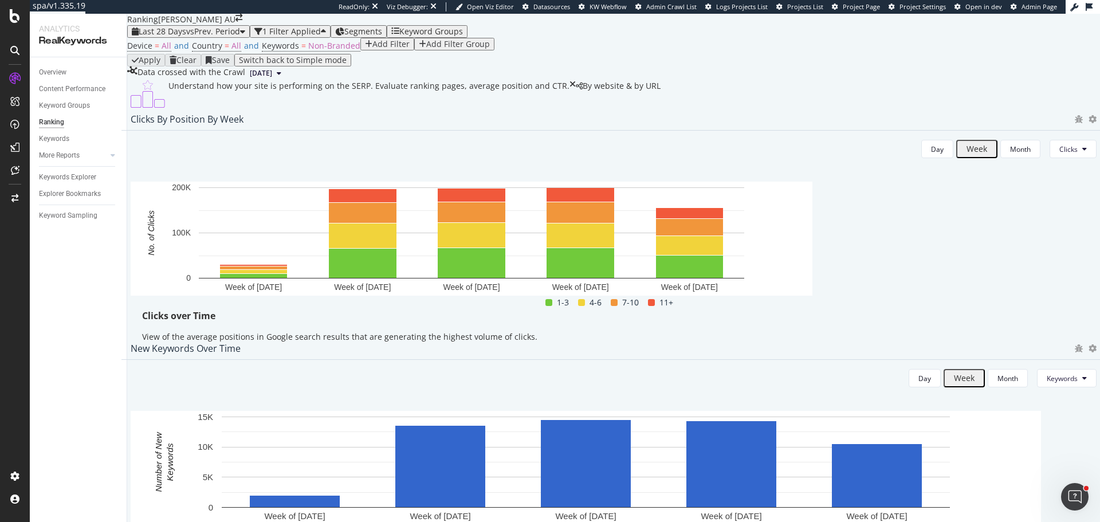
scroll to position [917, 0]
click at [372, 49] on div "Add Filter" at bounding box center [390, 44] width 37 height 9
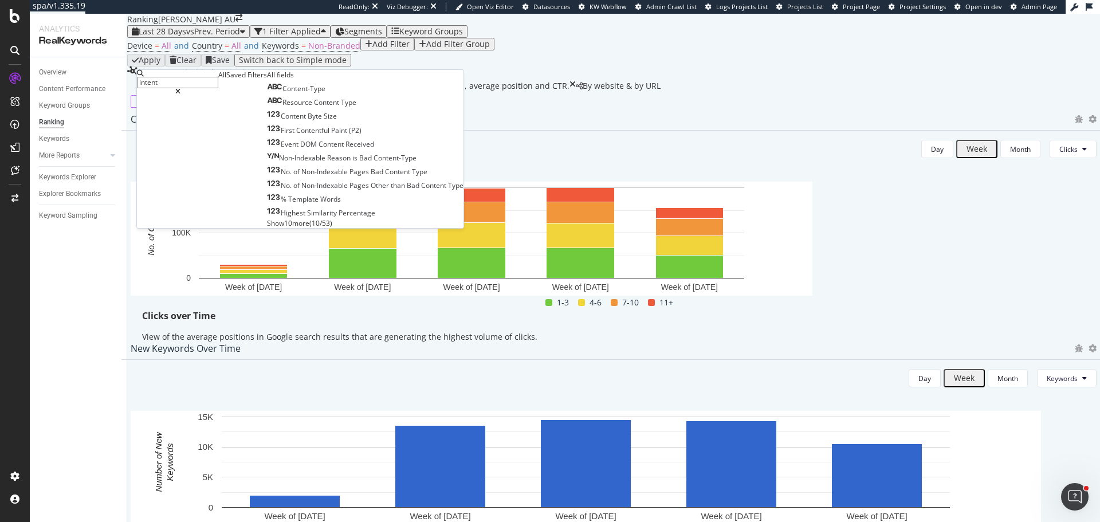
click at [267, 228] on span "Show 10 more" at bounding box center [288, 223] width 42 height 10
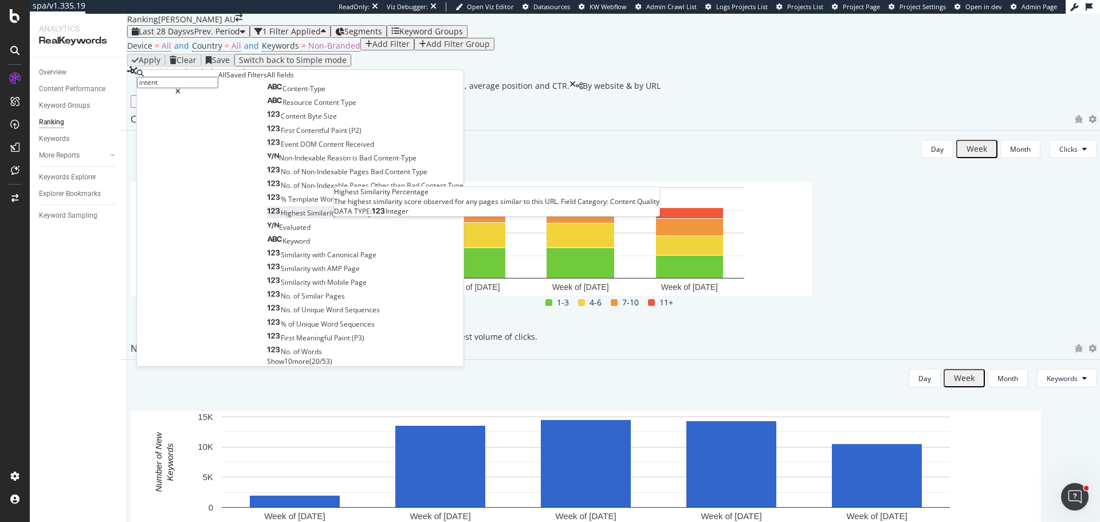
scroll to position [91, 0]
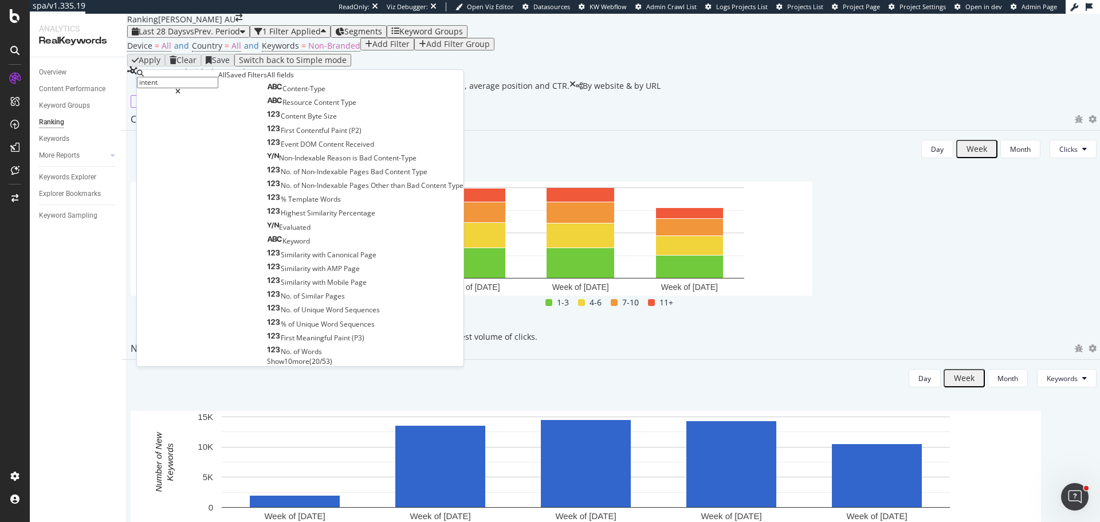
click at [187, 91] on div "intent" at bounding box center [177, 218] width 81 height 296
click at [187, 87] on input "intent" at bounding box center [177, 82] width 81 height 11
type input "search intent"
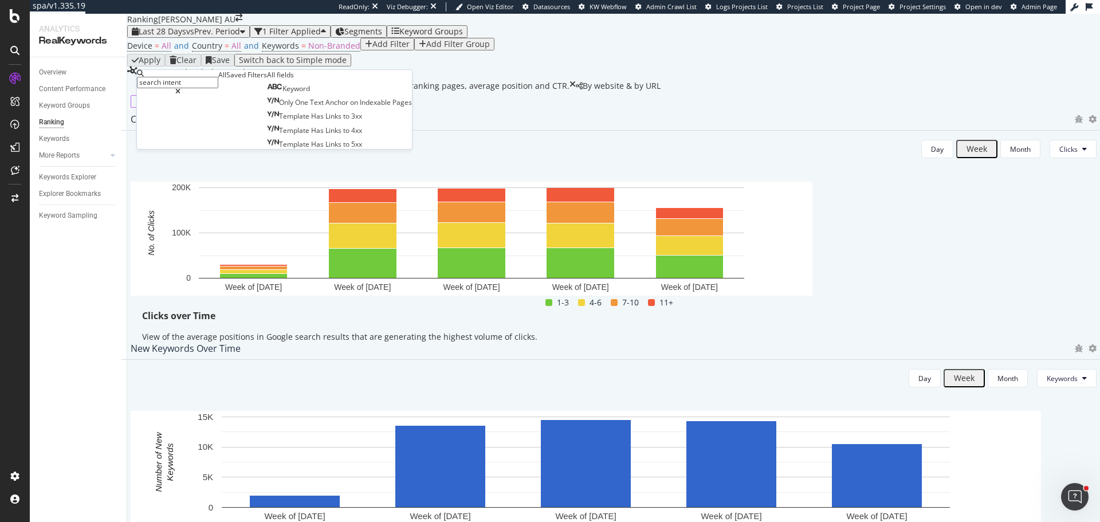
click at [665, 54] on div "Device = All and Country = All and Keywords = Non-Branded Add Filter Add Filter…" at bounding box center [613, 46] width 973 height 16
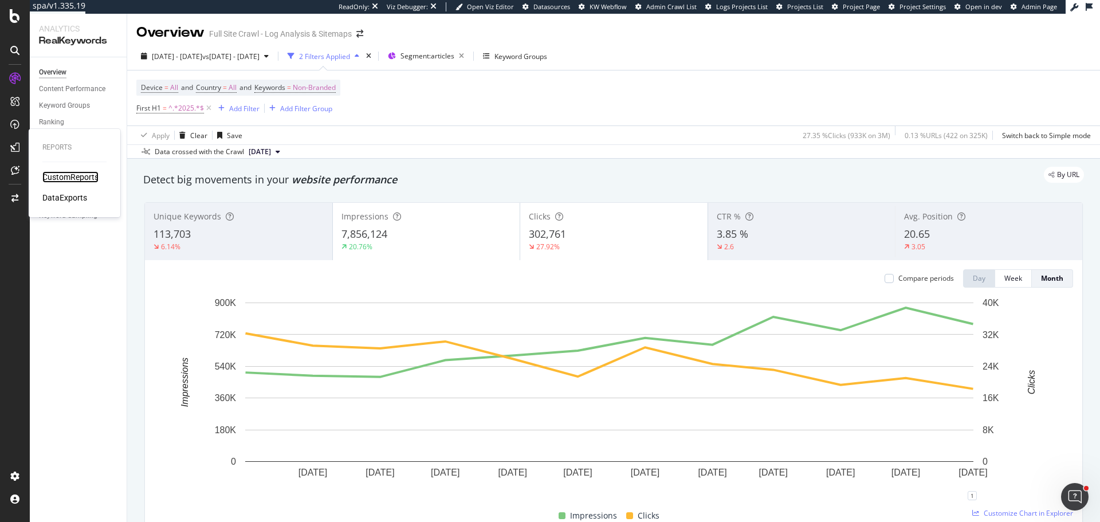
drag, startPoint x: 61, startPoint y: 171, endPoint x: 66, endPoint y: 167, distance: 6.9
click at [61, 171] on div "CustomReports" at bounding box center [70, 176] width 56 height 11
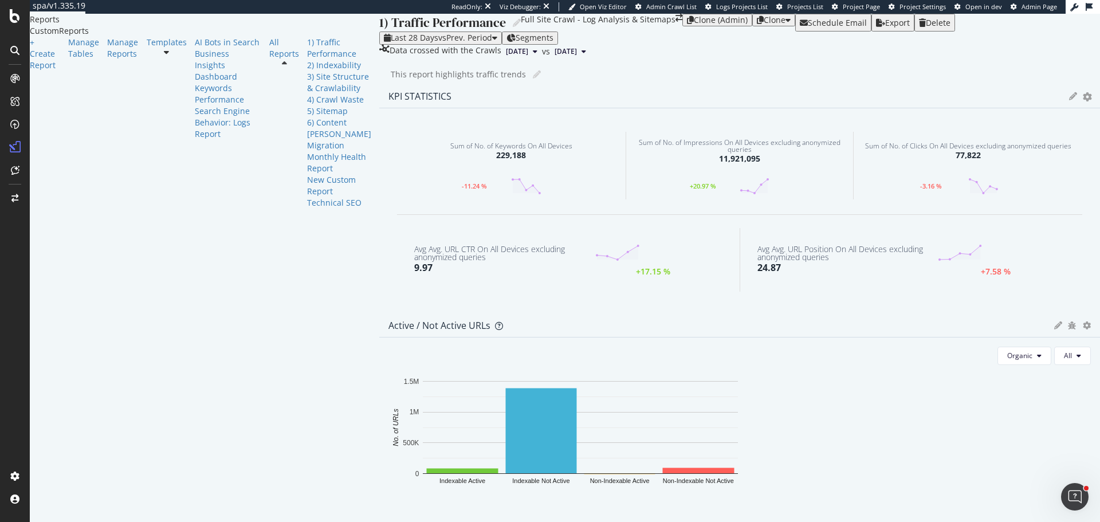
click at [147, 56] on div at bounding box center [167, 52] width 40 height 8
click at [195, 48] on div "AI Bots in Search" at bounding box center [228, 42] width 66 height 11
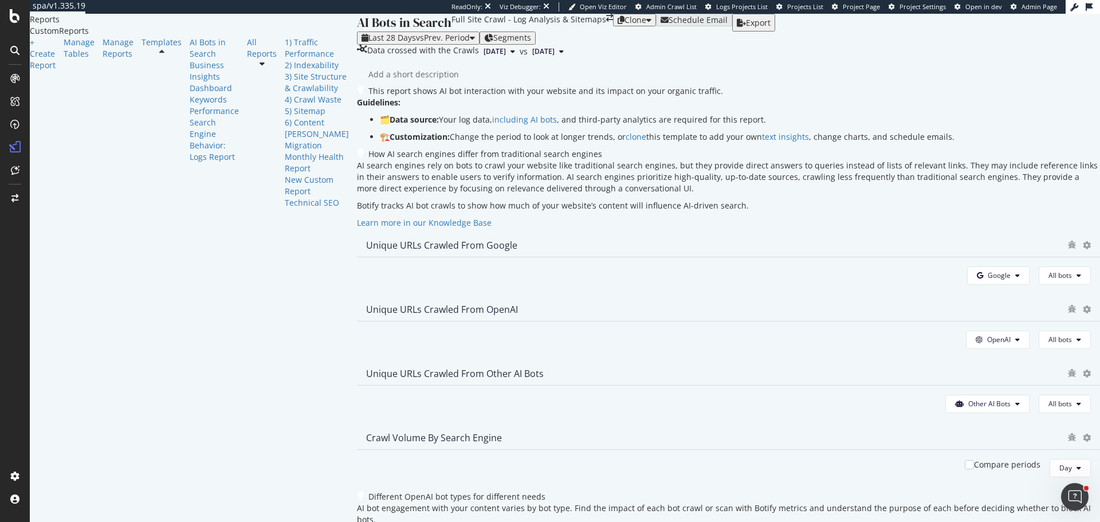
click at [357, 44] on div "Last 28 Days vs Prev. Period Segments" at bounding box center [728, 38] width 743 height 13
click at [362, 42] on div "Last 28 Days vs Prev. Period" at bounding box center [418, 37] width 113 height 9
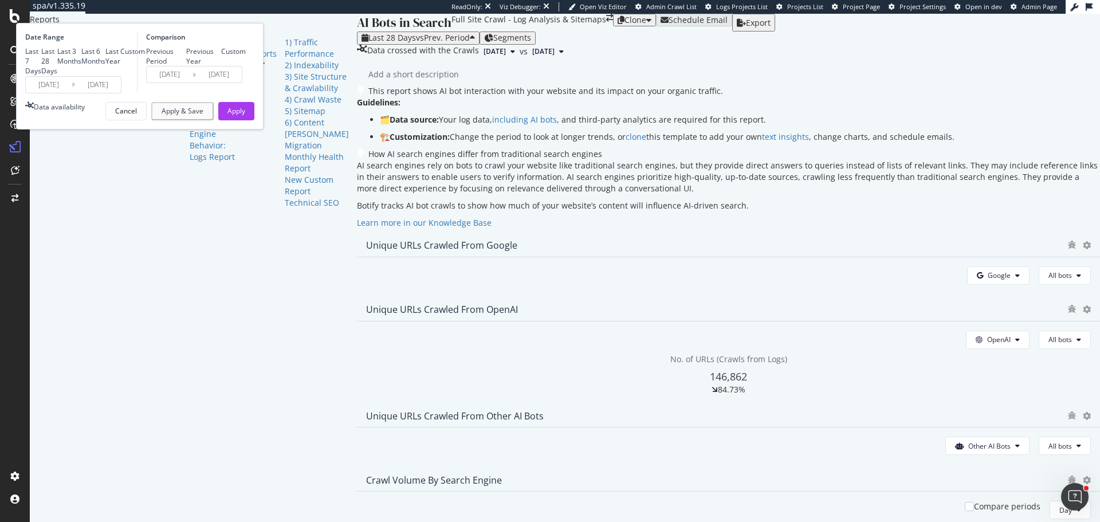
click at [81, 66] on div "Last 3 Months" at bounding box center [69, 55] width 24 height 19
type input "[DATE]"
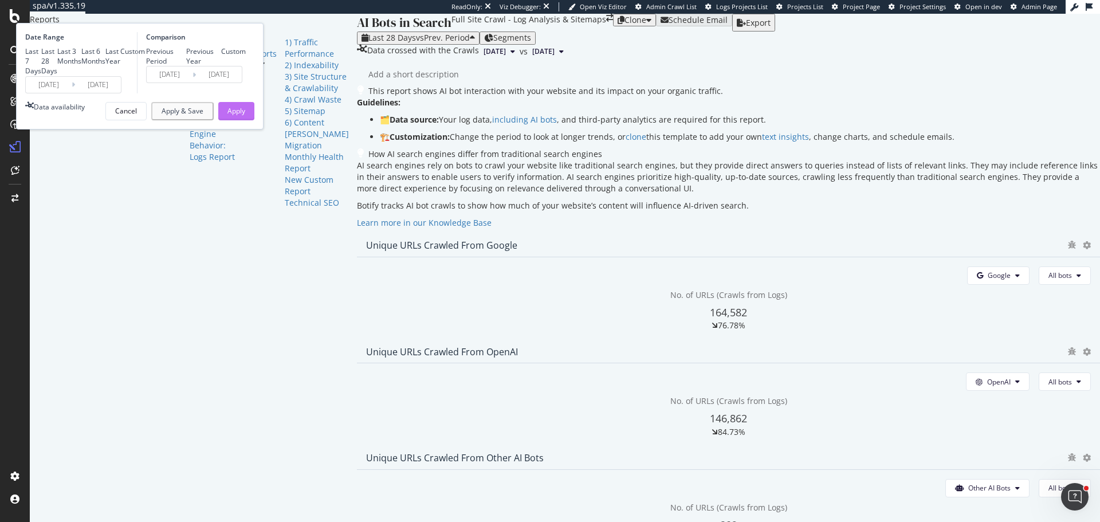
click at [254, 120] on button "Apply" at bounding box center [236, 111] width 36 height 18
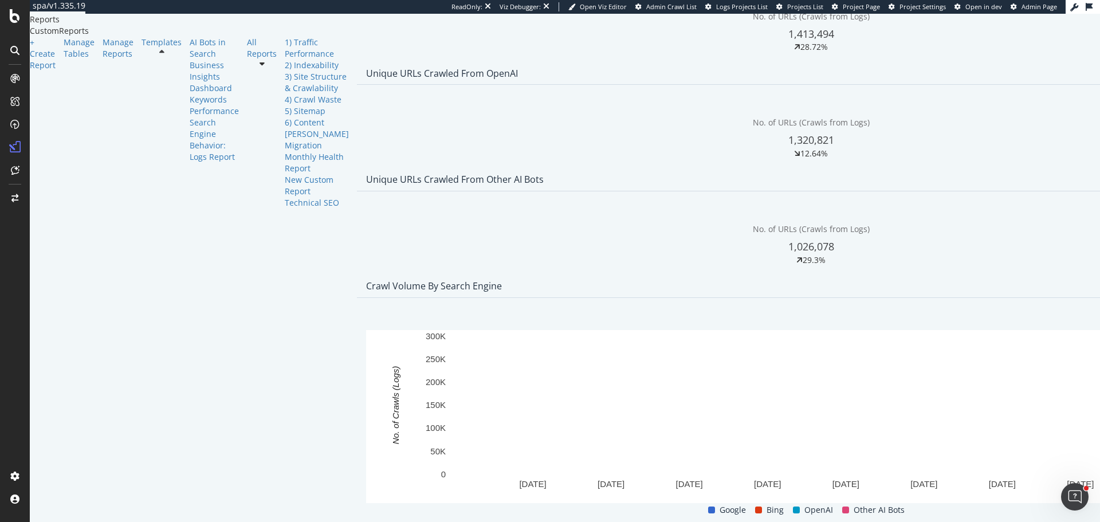
scroll to position [286, 0]
